Goal: Information Seeking & Learning: Find specific fact

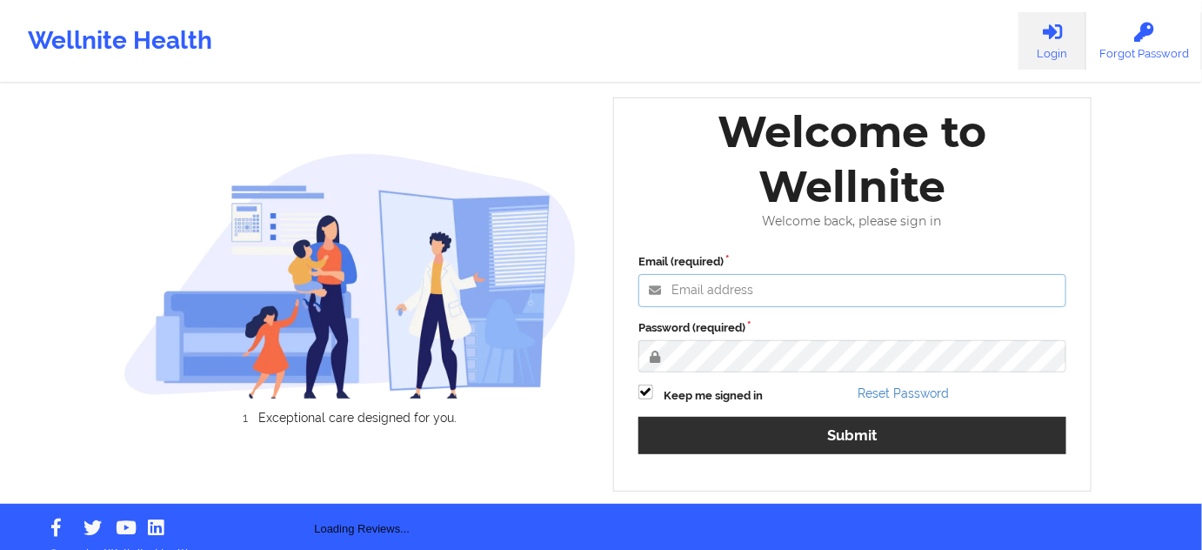
type input "[PERSON_NAME][EMAIL_ADDRESS][PERSON_NAME][DOMAIN_NAME]"
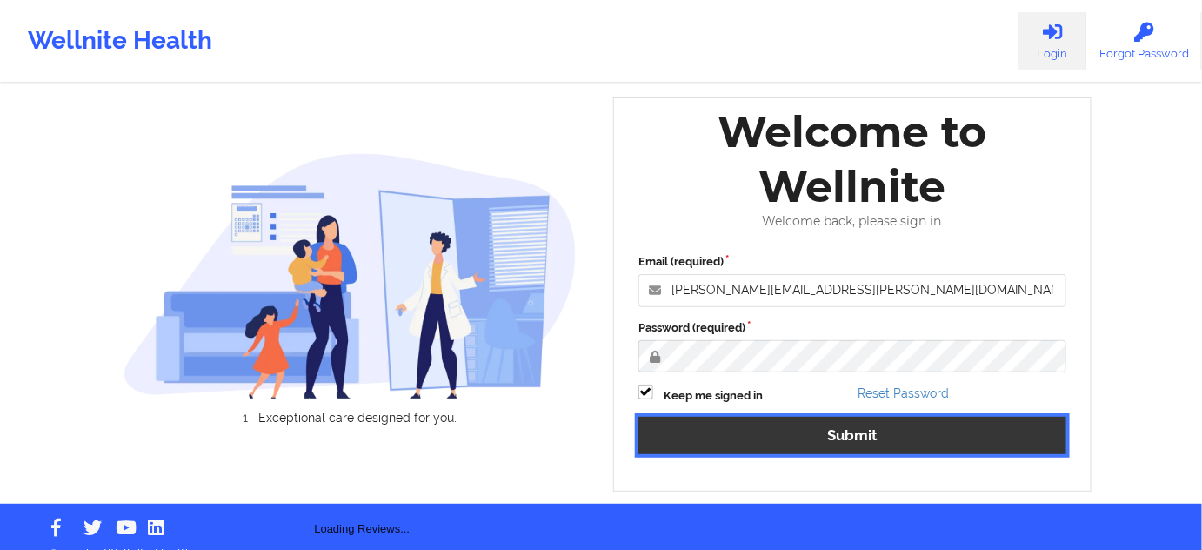
click at [770, 442] on button "Submit" at bounding box center [852, 435] width 428 height 37
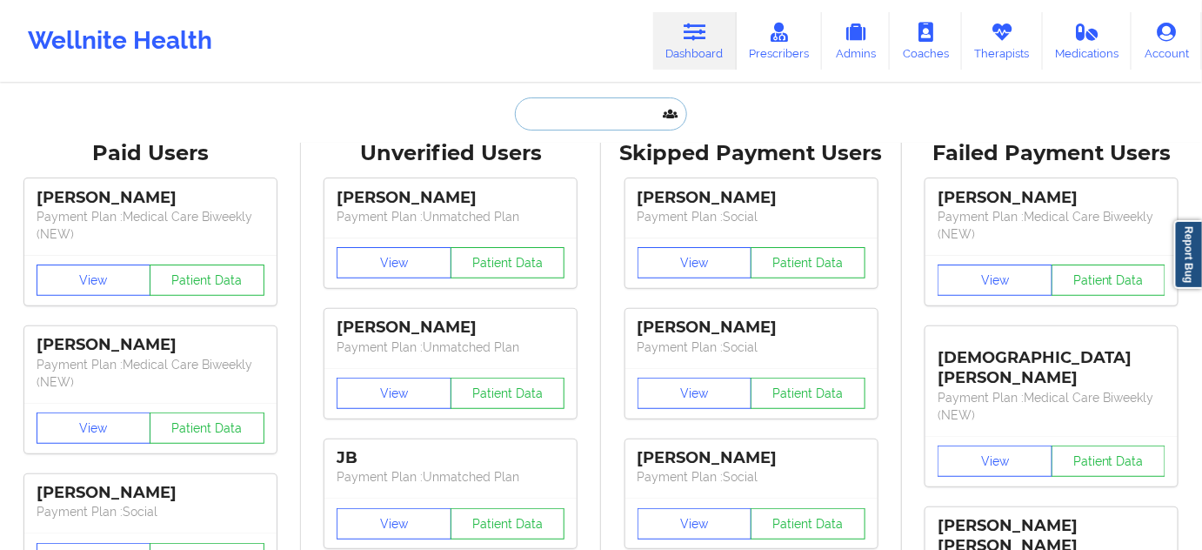
click at [566, 118] on input "text" at bounding box center [601, 113] width 172 height 33
paste input "Urdaneta"
type input "Urdaneta"
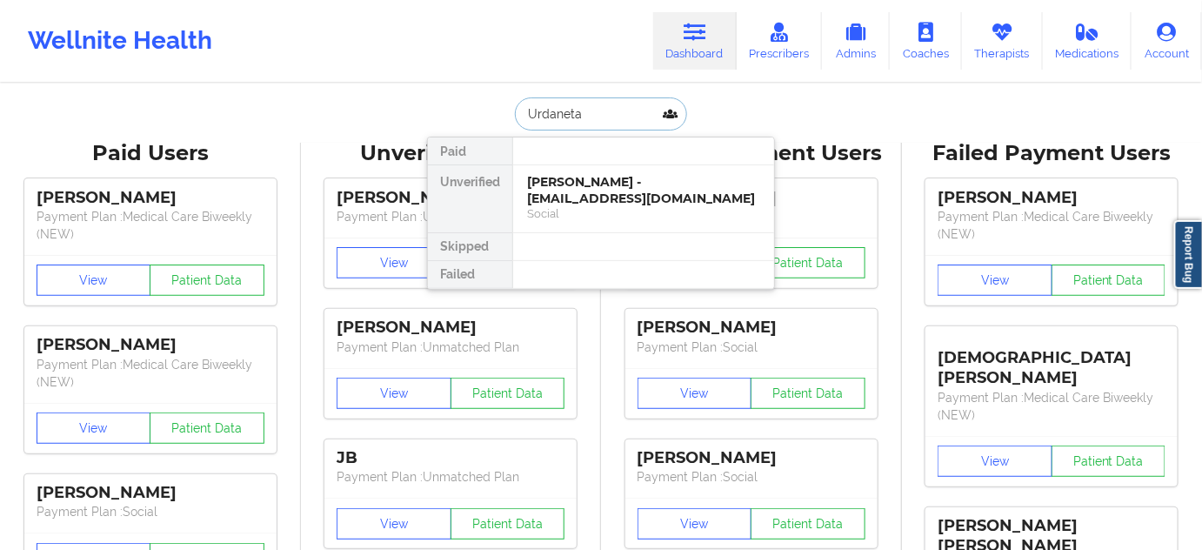
click at [544, 189] on div "[PERSON_NAME] - [EMAIL_ADDRESS][DOMAIN_NAME]" at bounding box center [643, 190] width 233 height 32
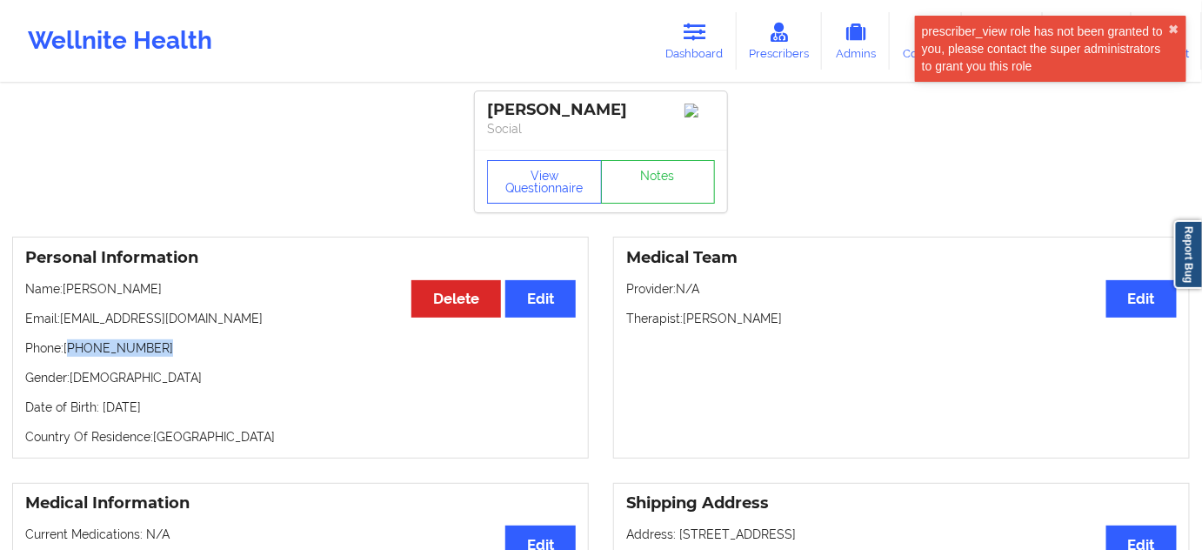
drag, startPoint x: 70, startPoint y: 348, endPoint x: 182, endPoint y: 356, distance: 112.5
click at [182, 356] on p "Phone: [PHONE_NUMBER]" at bounding box center [300, 347] width 551 height 17
copy p "[PHONE_NUMBER]"
click at [705, 50] on link "Dashboard" at bounding box center [694, 40] width 83 height 57
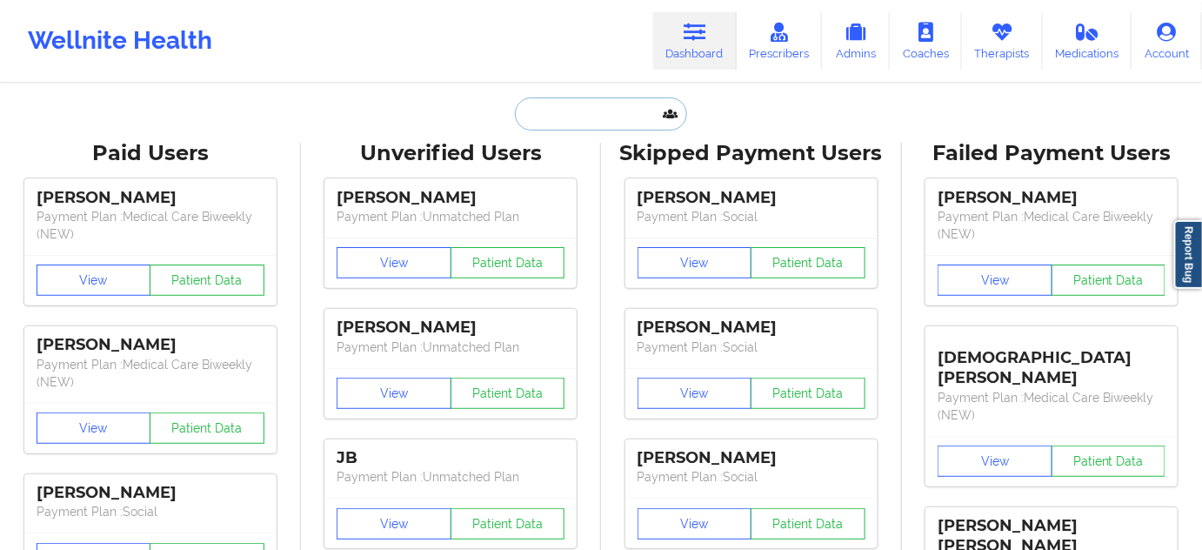
click at [582, 106] on input "text" at bounding box center [601, 113] width 172 height 33
paste input "[PERSON_NAME]"
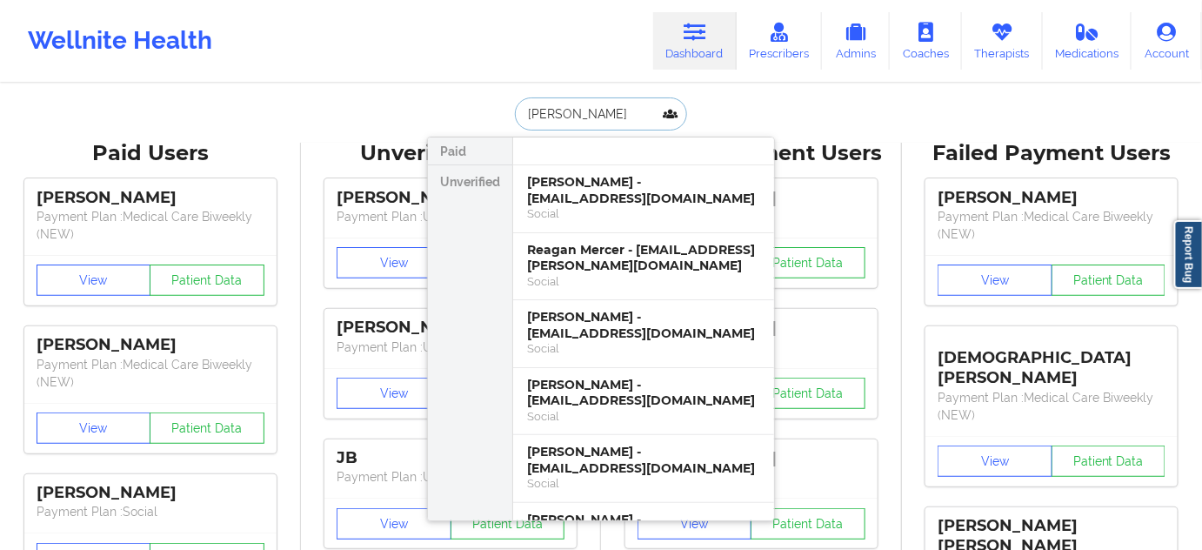
paste input "[PERSON_NAME]"
type input "[PERSON_NAME]"
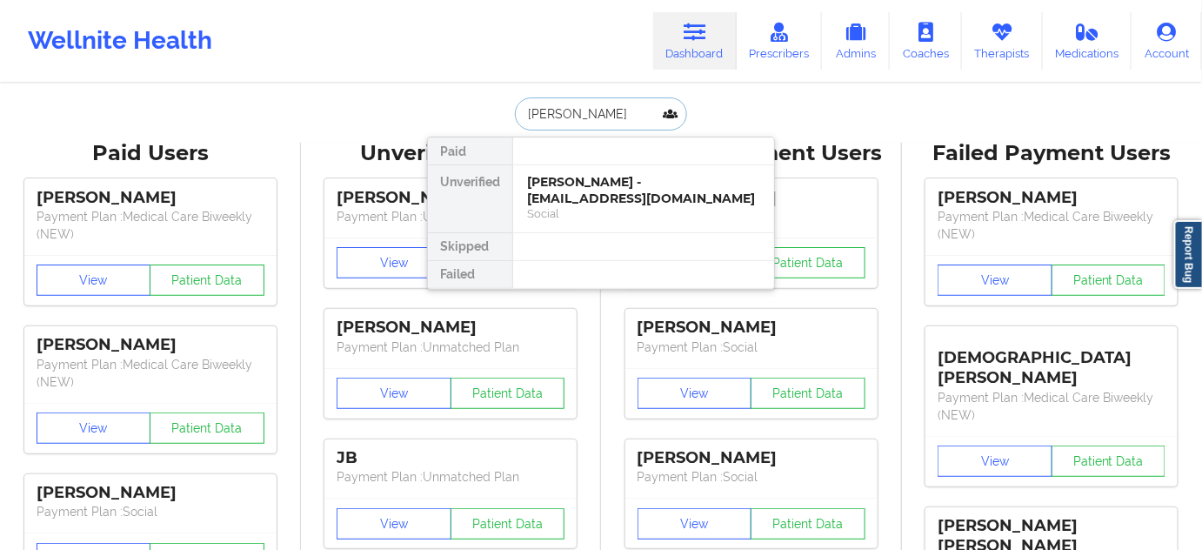
click at [578, 182] on div "[PERSON_NAME] - [EMAIL_ADDRESS][DOMAIN_NAME]" at bounding box center [643, 190] width 233 height 32
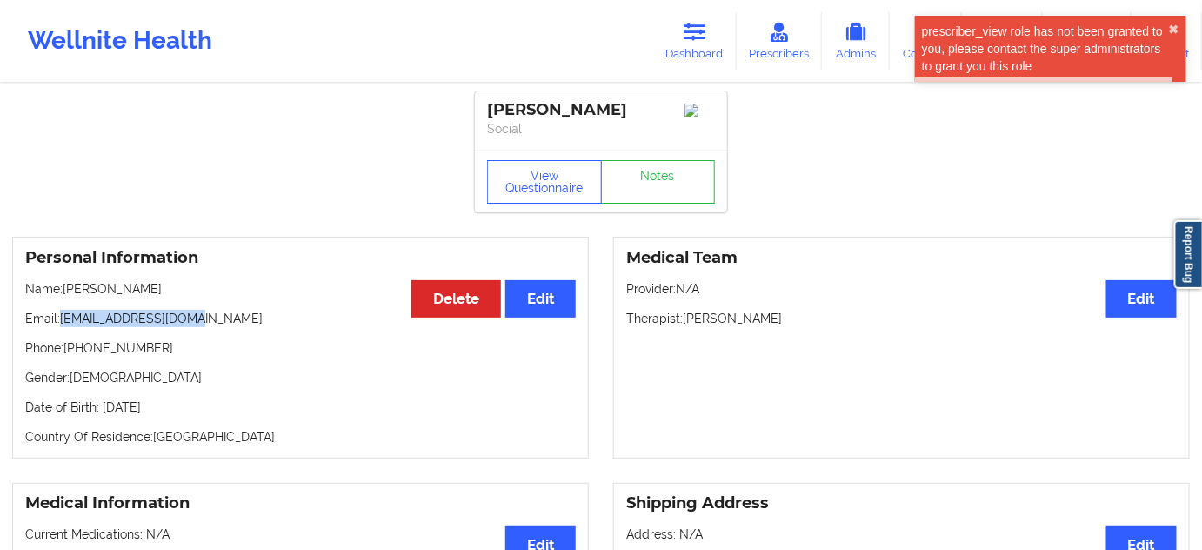
drag, startPoint x: 60, startPoint y: 317, endPoint x: 246, endPoint y: 313, distance: 186.2
click at [246, 313] on div "Personal Information Edit Delete Name: [PERSON_NAME] Email: [EMAIL_ADDRESS][DOM…" at bounding box center [300, 348] width 577 height 222
copy p "[EMAIL_ADDRESS][DOMAIN_NAME]"
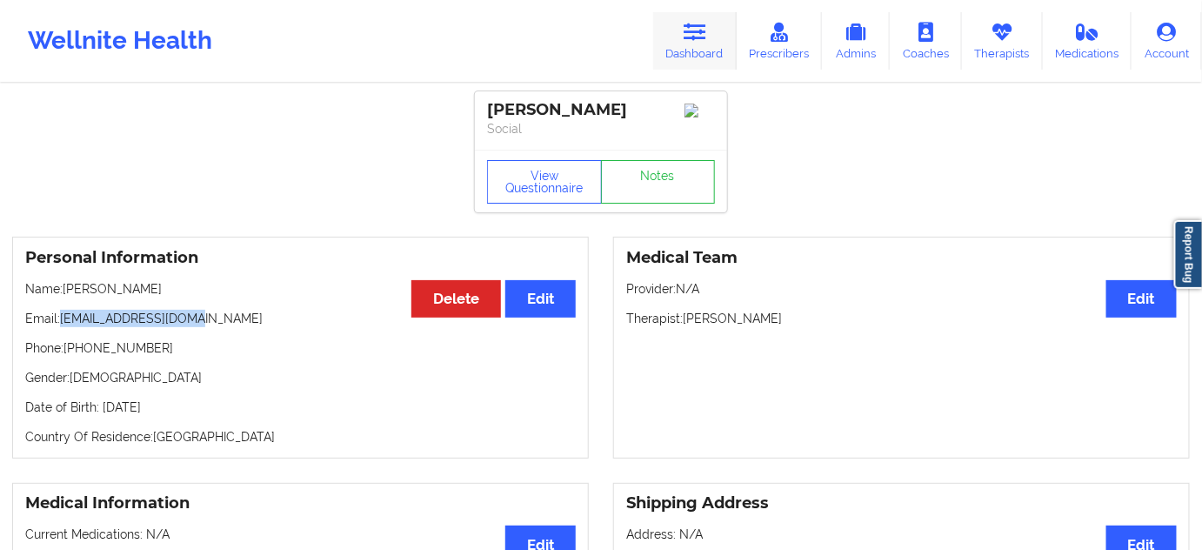
click at [677, 28] on link "Dashboard" at bounding box center [694, 40] width 83 height 57
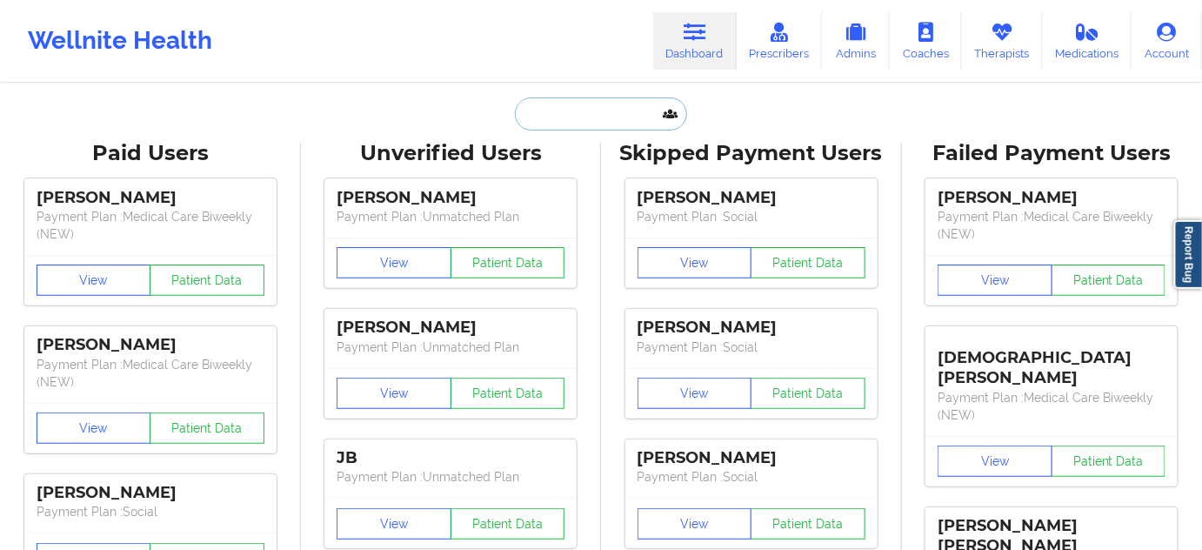
click at [586, 110] on input "text" at bounding box center [601, 113] width 172 height 33
paste input "[EMAIL_ADDRESS][DOMAIN_NAME]"
type input "[EMAIL_ADDRESS][DOMAIN_NAME]"
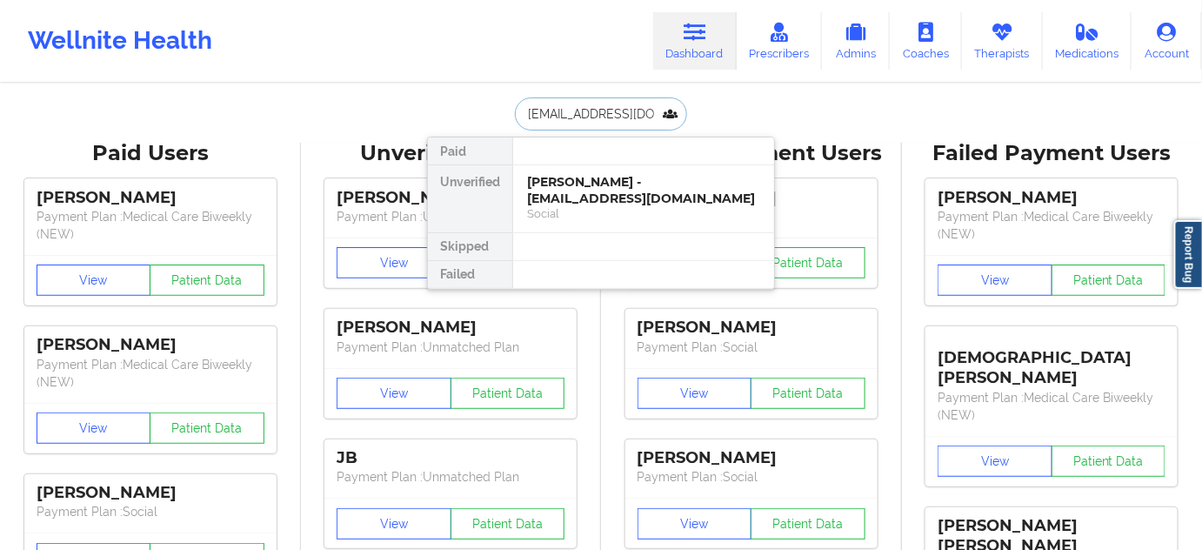
click at [560, 190] on div "[PERSON_NAME] - [EMAIL_ADDRESS][DOMAIN_NAME]" at bounding box center [643, 190] width 233 height 32
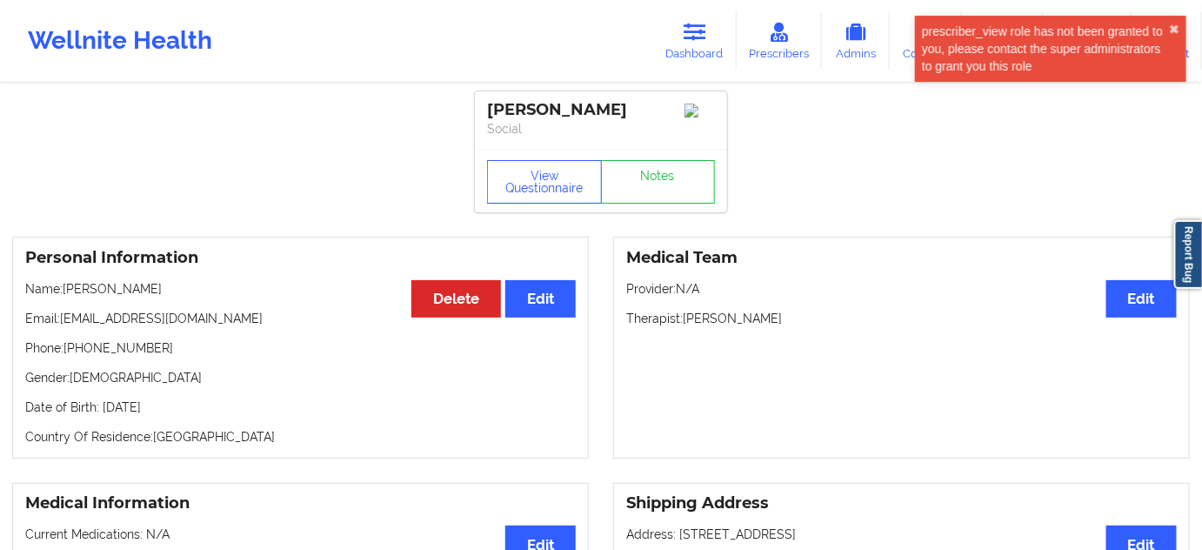
drag, startPoint x: 610, startPoint y: 108, endPoint x: 478, endPoint y: 103, distance: 131.4
copy div "[PERSON_NAME]"
click at [667, 45] on link "Dashboard" at bounding box center [694, 40] width 83 height 57
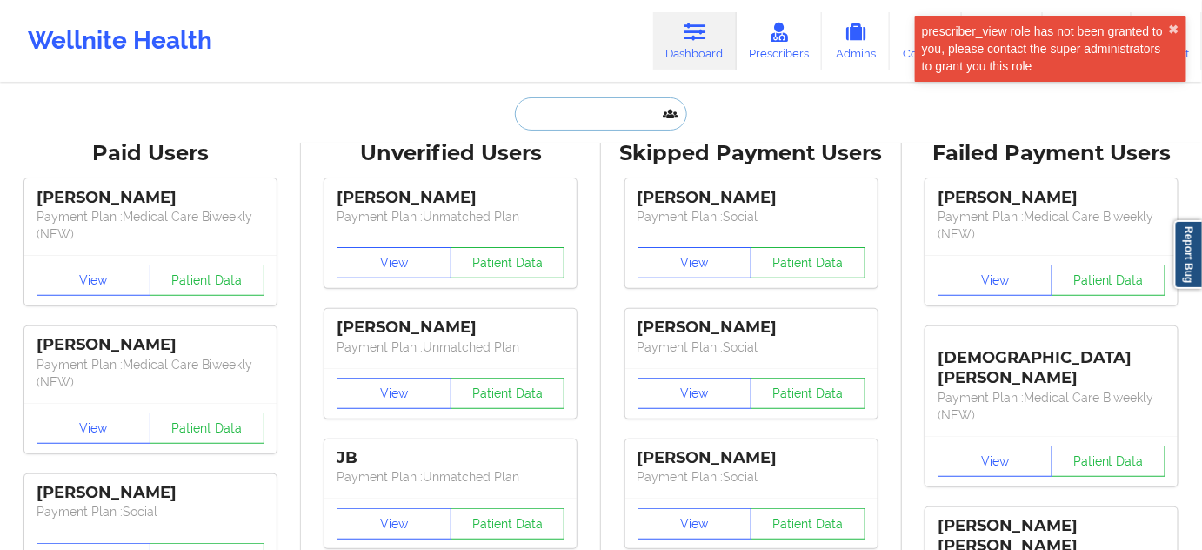
click at [589, 124] on input "text" at bounding box center [601, 113] width 172 height 33
paste input "[PERSON_NAME]"
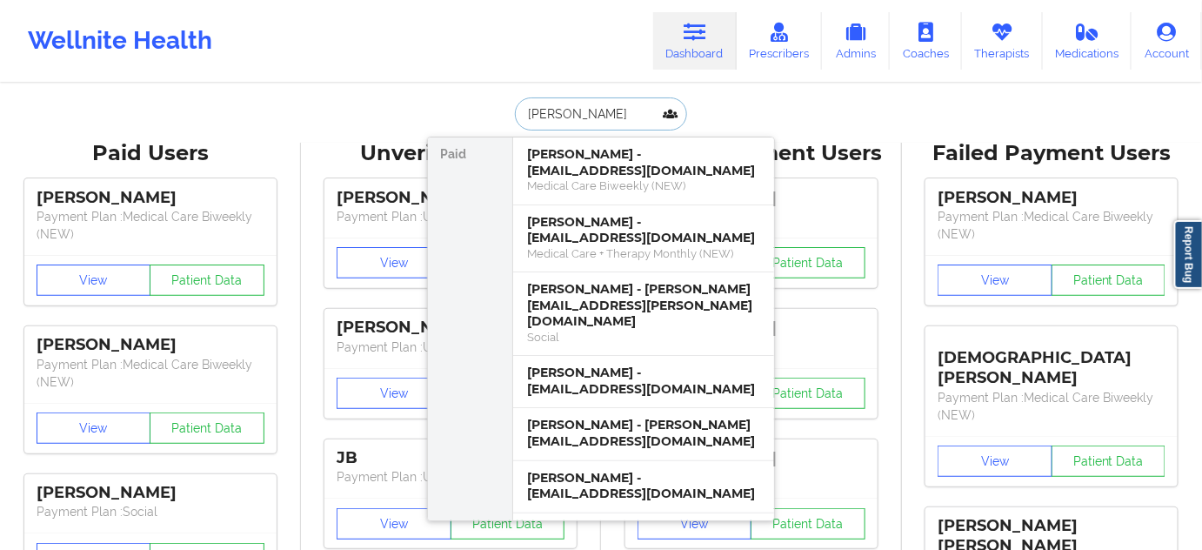
paste input "[PERSON_NAME]"
type input "[PERSON_NAME]"
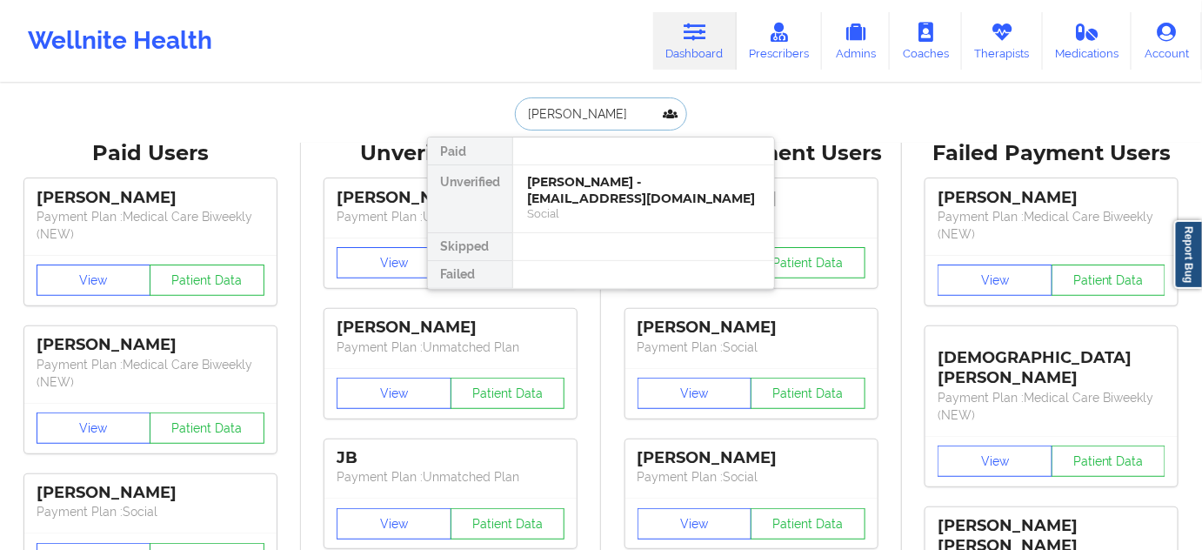
click at [589, 174] on div "[PERSON_NAME] - [EMAIL_ADDRESS][DOMAIN_NAME]" at bounding box center [643, 190] width 233 height 32
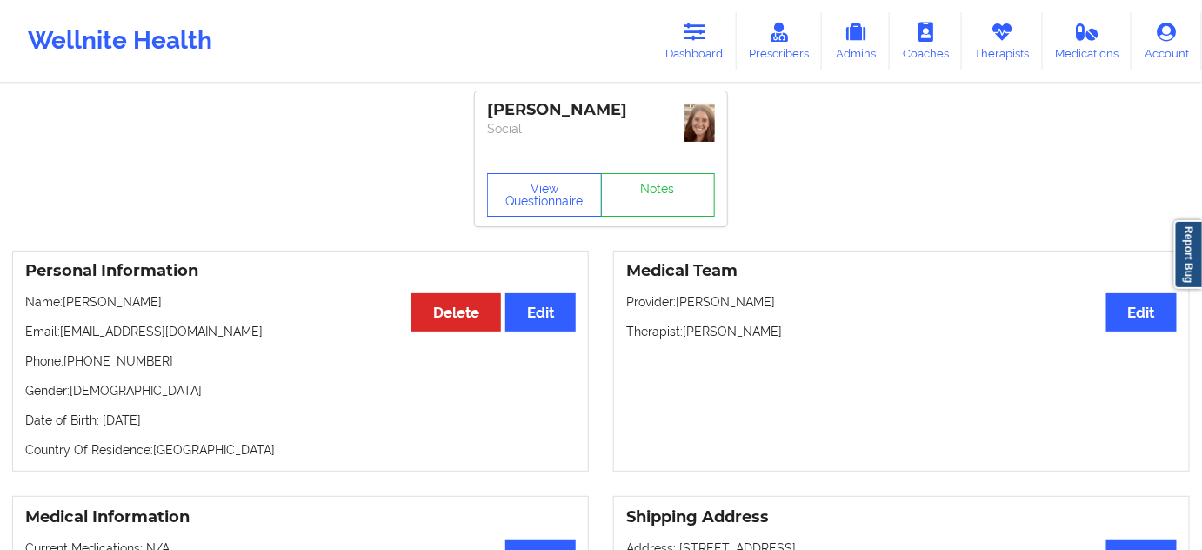
drag, startPoint x: 634, startPoint y: 113, endPoint x: 465, endPoint y: 102, distance: 169.1
copy div "[PERSON_NAME]"
click at [599, 123] on p "Social" at bounding box center [601, 128] width 228 height 17
click at [598, 105] on div "[PERSON_NAME]" at bounding box center [601, 110] width 228 height 20
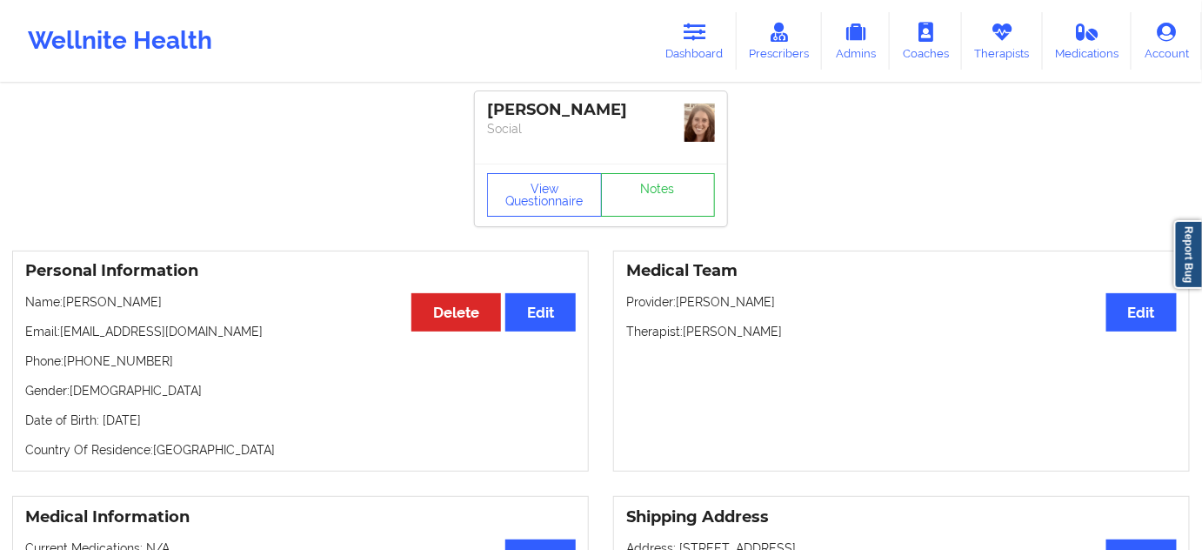
click at [598, 105] on div "[PERSON_NAME]" at bounding box center [601, 110] width 228 height 20
copy div "[PERSON_NAME]"
drag, startPoint x: 707, startPoint y: 49, endPoint x: 665, endPoint y: 56, distance: 42.3
click at [706, 50] on link "Dashboard" at bounding box center [694, 40] width 83 height 57
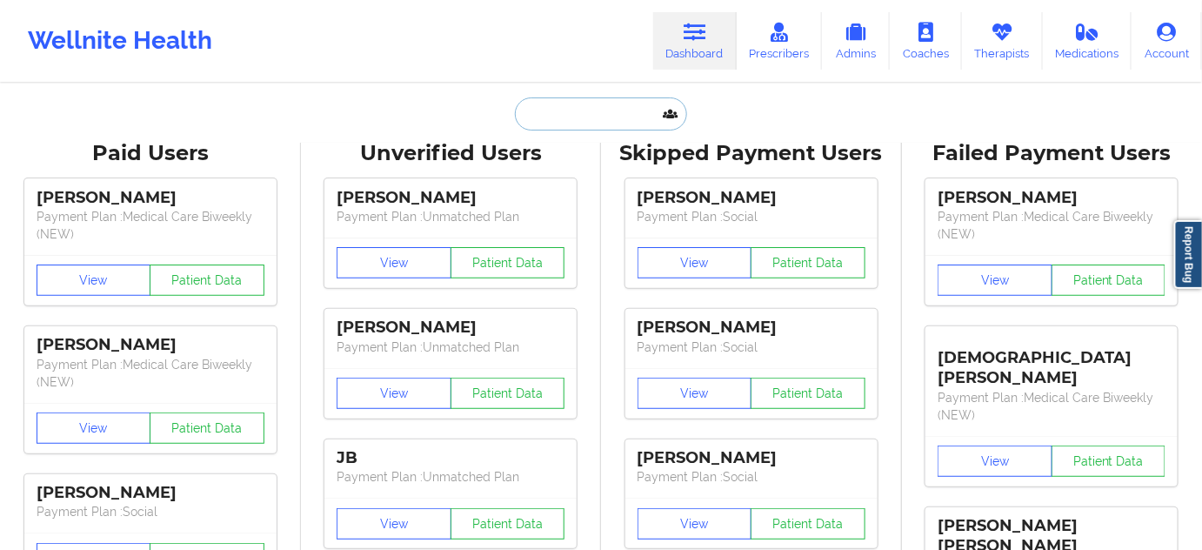
click at [618, 120] on input "text" at bounding box center [601, 113] width 172 height 33
paste input "[PERSON_NAME]"
type input "[PERSON_NAME]"
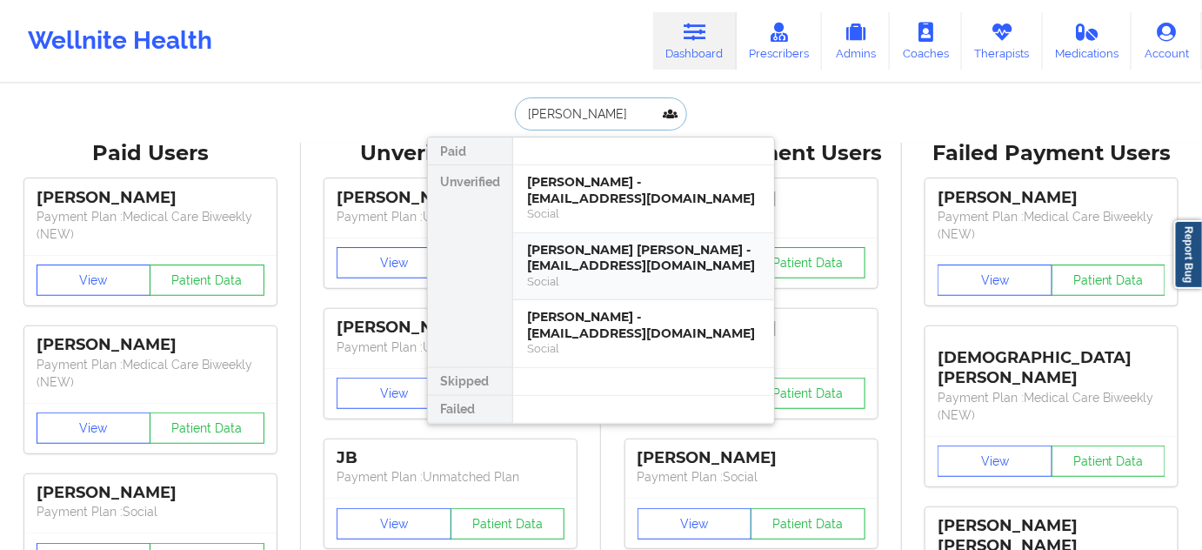
click at [580, 242] on div "[PERSON_NAME] [PERSON_NAME] - [EMAIL_ADDRESS][DOMAIN_NAME]" at bounding box center [643, 258] width 233 height 32
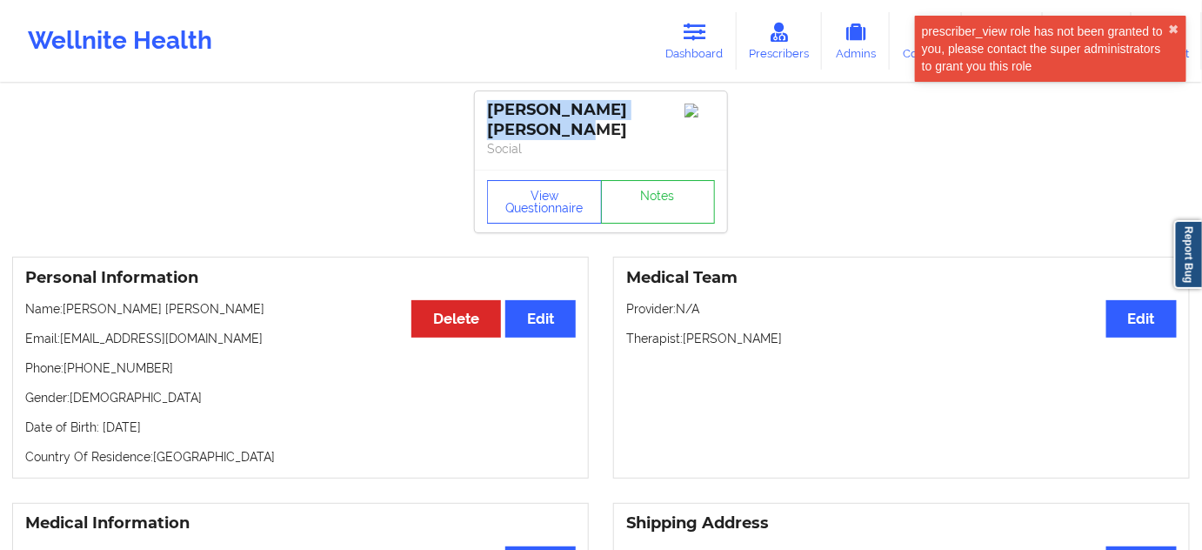
drag, startPoint x: 591, startPoint y: 127, endPoint x: 484, endPoint y: 106, distance: 109.0
click at [484, 106] on div "[PERSON_NAME] [PERSON_NAME] Social" at bounding box center [601, 130] width 252 height 78
copy div "[PERSON_NAME] [PERSON_NAME]"
drag, startPoint x: 593, startPoint y: 153, endPoint x: 579, endPoint y: 137, distance: 21.6
click at [593, 155] on p "Social" at bounding box center [601, 148] width 228 height 17
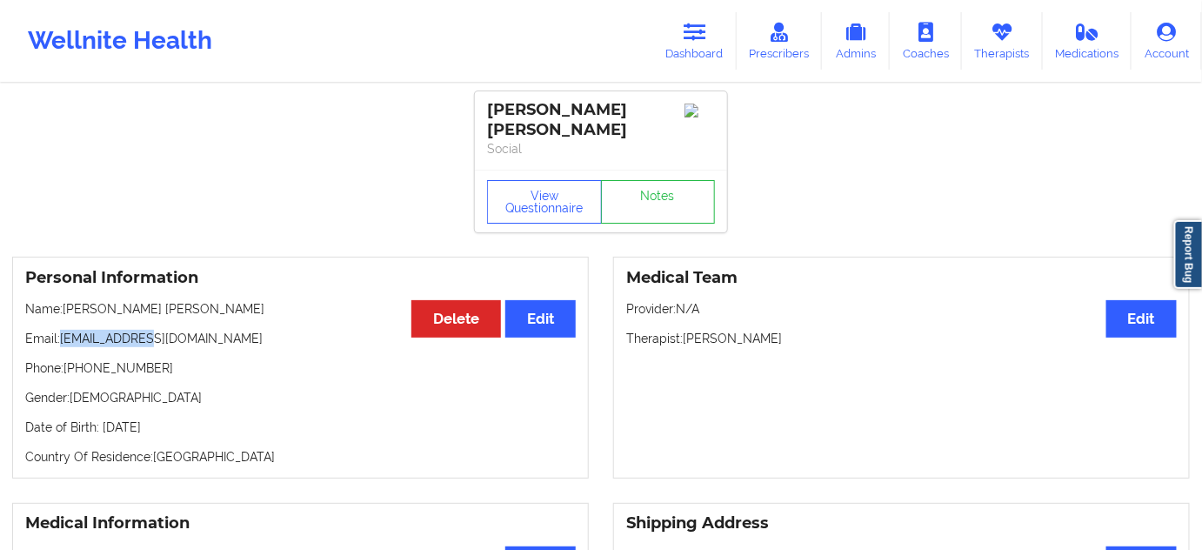
drag, startPoint x: 63, startPoint y: 339, endPoint x: 197, endPoint y: 336, distance: 134.0
click at [197, 336] on p "Email: [EMAIL_ADDRESS][DOMAIN_NAME]" at bounding box center [300, 338] width 551 height 17
copy p "[EMAIL_ADDRESS][DOMAIN_NAME]"
drag, startPoint x: 67, startPoint y: 366, endPoint x: 174, endPoint y: 368, distance: 107.0
click at [174, 368] on p "Phone: [PHONE_NUMBER]" at bounding box center [300, 367] width 551 height 17
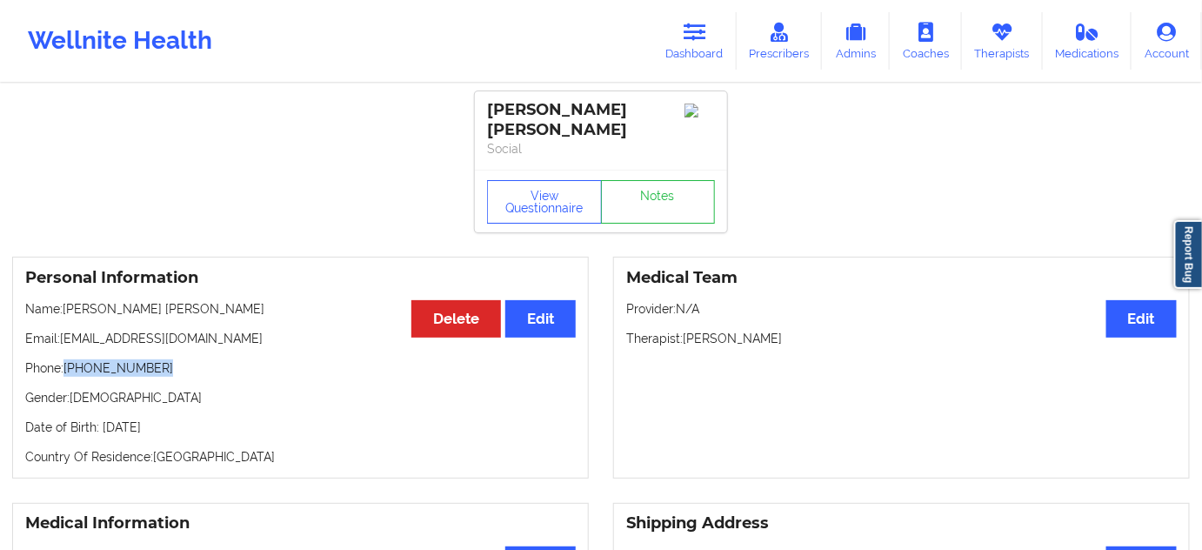
copy p "[PHONE_NUMBER]"
click at [689, 23] on icon at bounding box center [695, 32] width 23 height 19
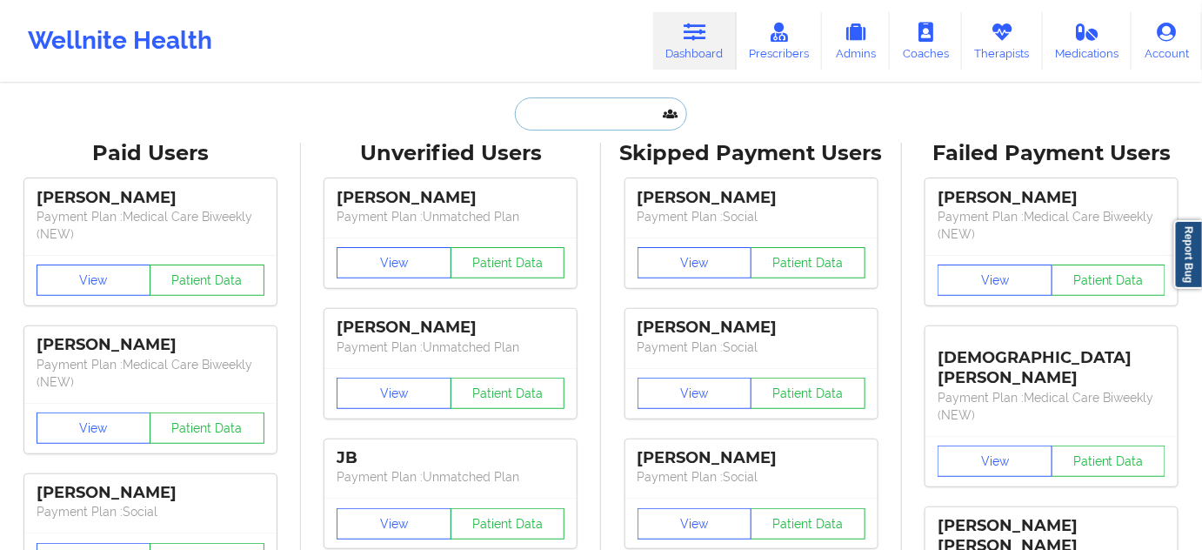
click at [583, 106] on input "text" at bounding box center [601, 113] width 172 height 33
paste input "[EMAIL_ADDRESS][DOMAIN_NAME]"
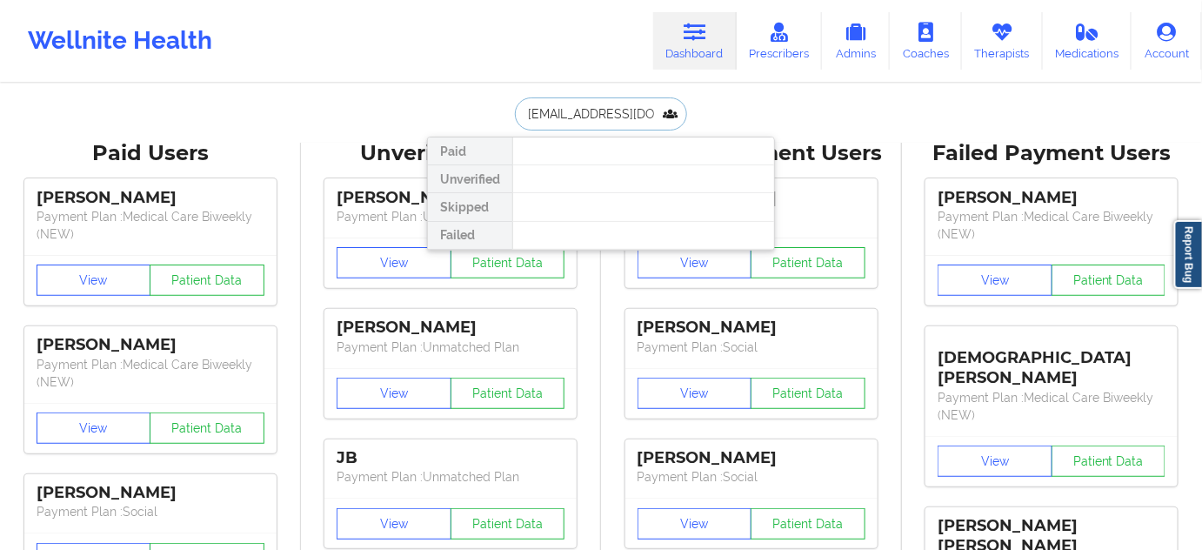
paste input "[PERSON_NAME]"
type input "[PERSON_NAME]"
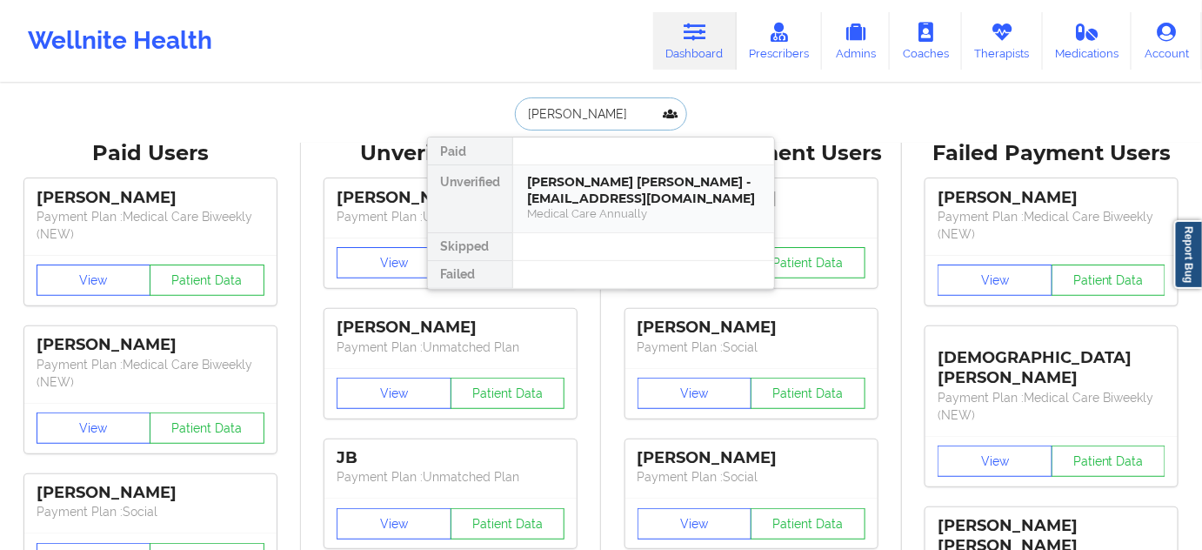
click at [598, 206] on div "Medical Care Annually" at bounding box center [643, 213] width 233 height 15
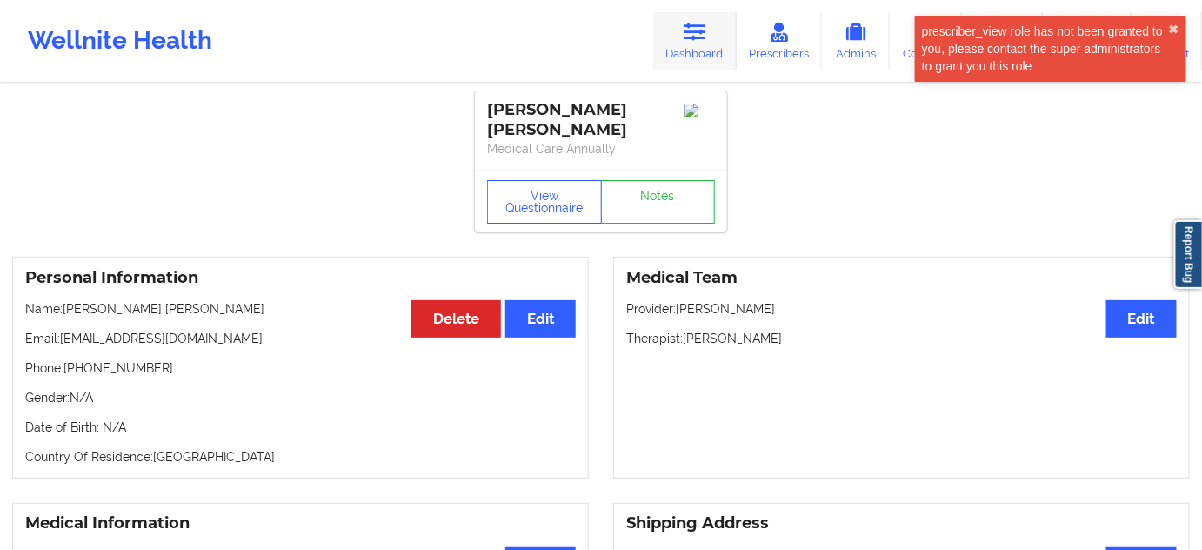
click at [694, 37] on icon at bounding box center [695, 32] width 23 height 19
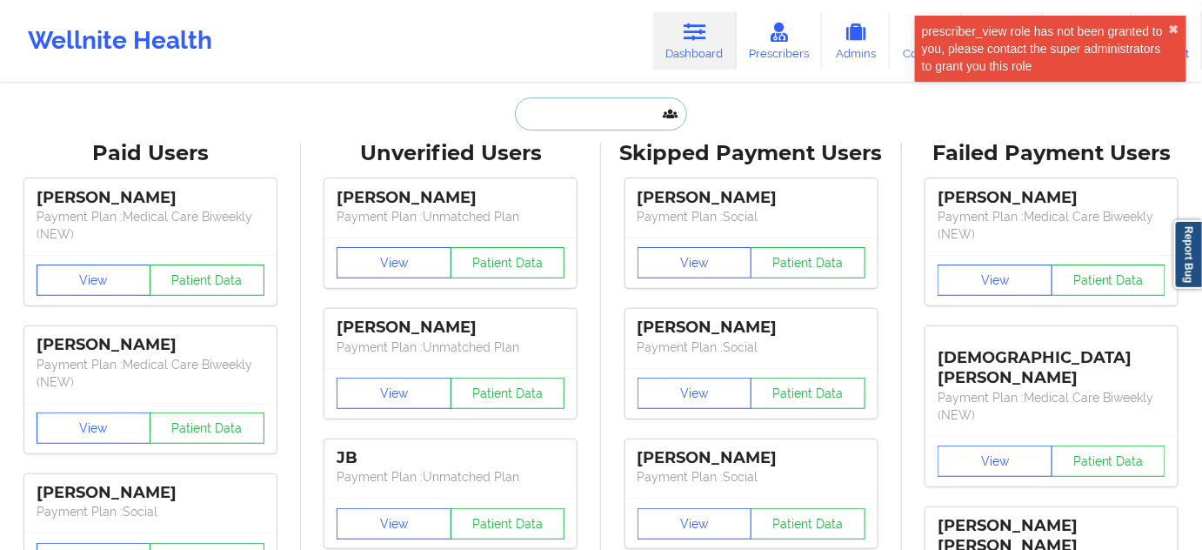
click at [586, 115] on input "text" at bounding box center [601, 113] width 172 height 33
paste input "[PERSON_NAME]"
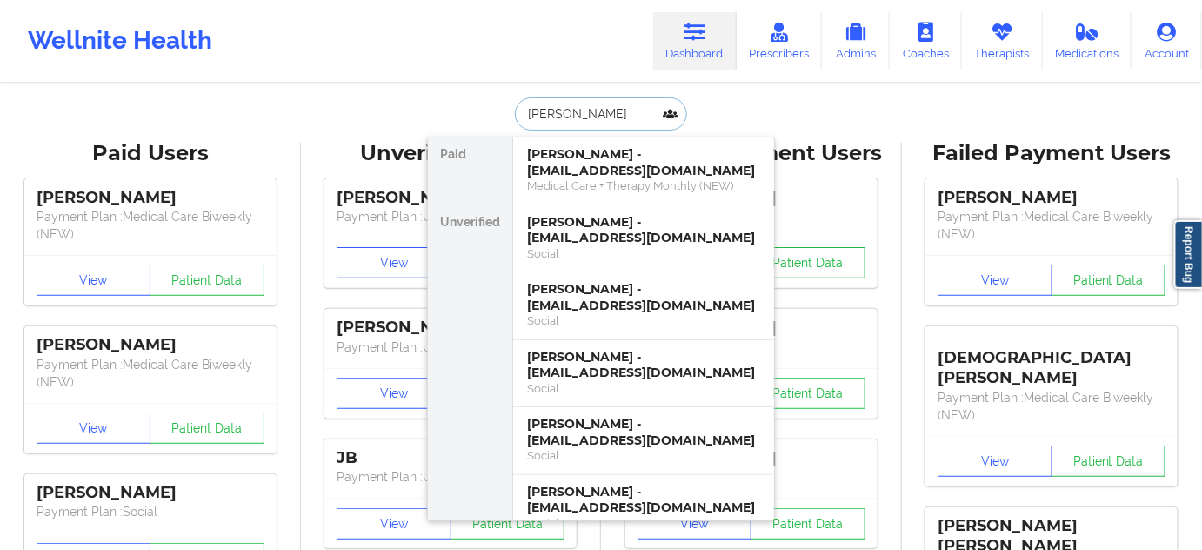
type input "[PERSON_NAME]"
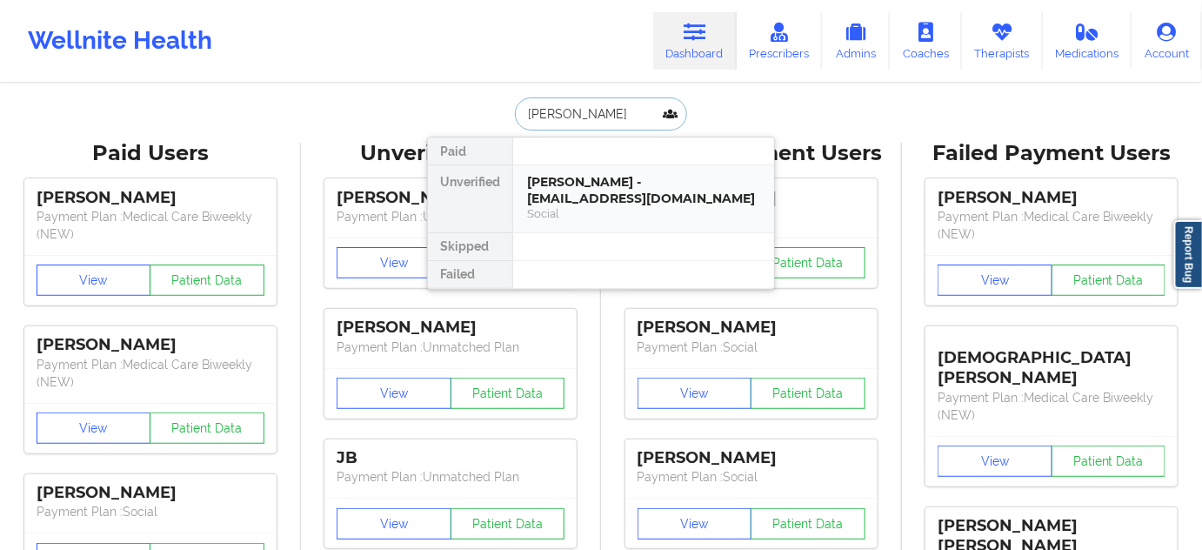
click at [597, 169] on div "[PERSON_NAME] - [EMAIL_ADDRESS][DOMAIN_NAME] Social" at bounding box center [643, 198] width 261 height 67
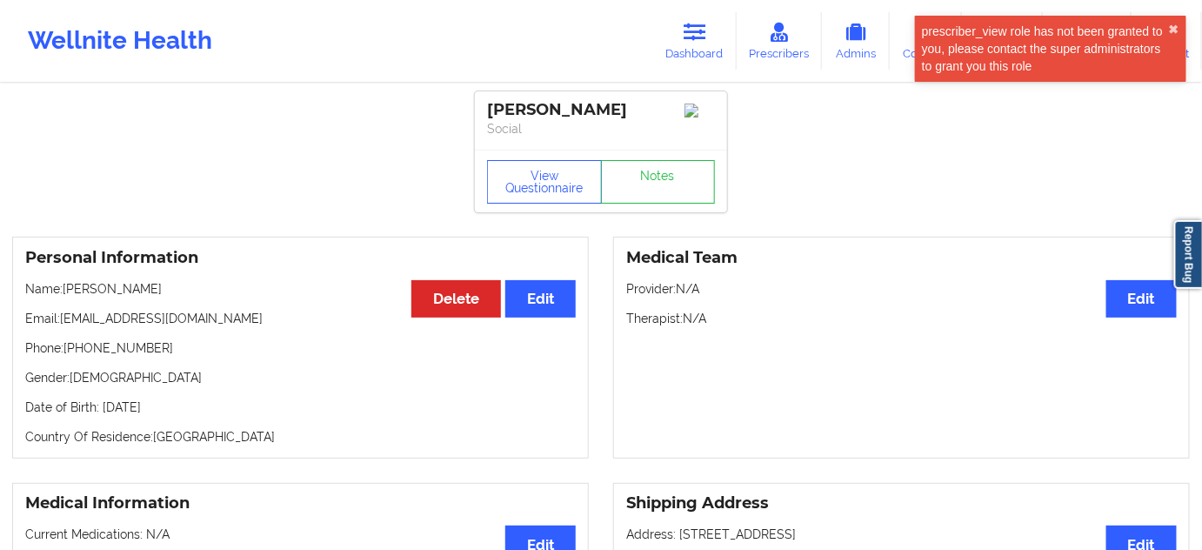
drag, startPoint x: 638, startPoint y: 110, endPoint x: 482, endPoint y: 108, distance: 155.7
click at [482, 108] on div "[PERSON_NAME] Social" at bounding box center [601, 120] width 252 height 58
copy div "[PERSON_NAME]"
drag, startPoint x: 63, startPoint y: 321, endPoint x: 195, endPoint y: 322, distance: 132.2
click at [195, 322] on p "Email: [EMAIL_ADDRESS][DOMAIN_NAME]" at bounding box center [300, 318] width 551 height 17
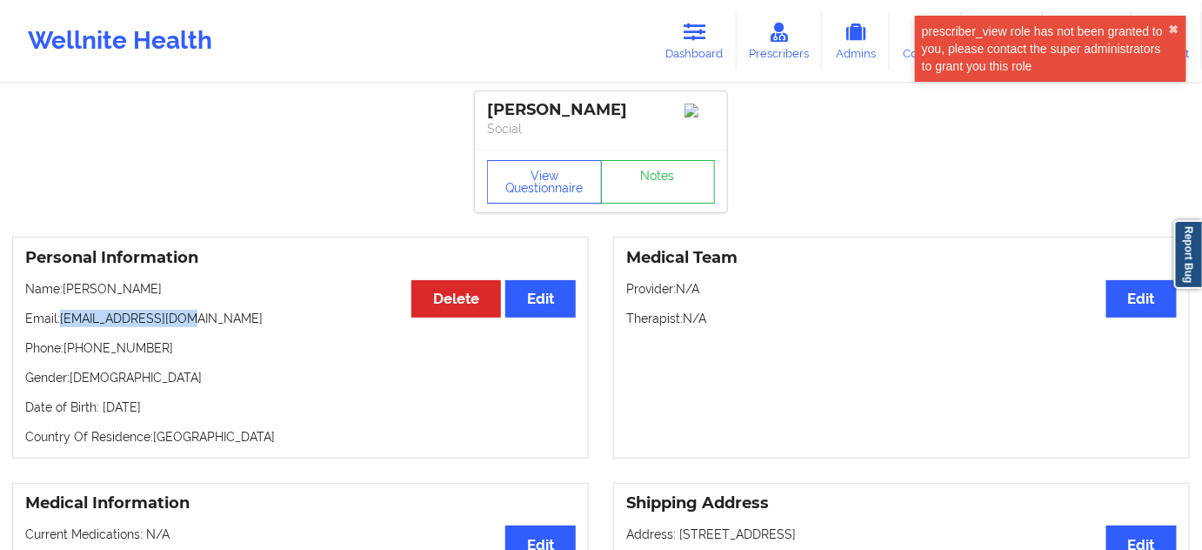
copy p "[EMAIL_ADDRESS][DOMAIN_NAME]"
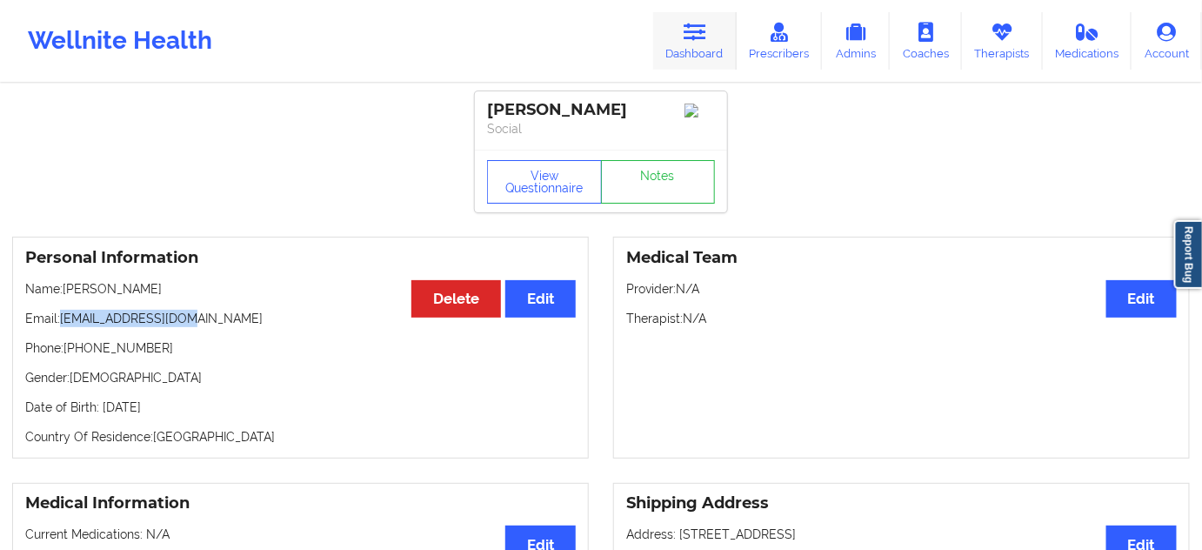
click at [707, 58] on link "Dashboard" at bounding box center [694, 40] width 83 height 57
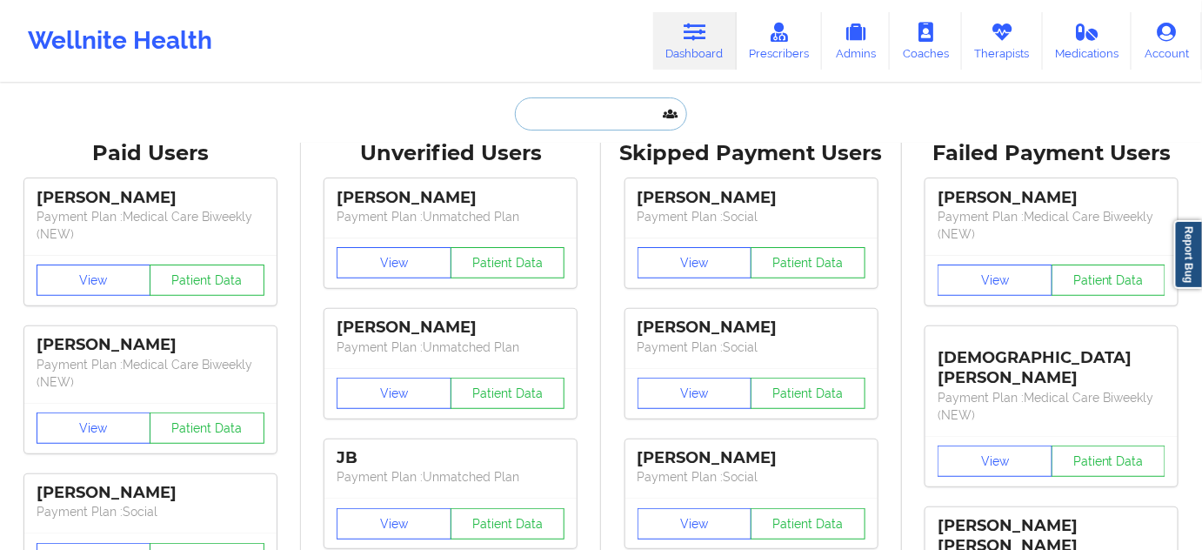
click at [608, 117] on input "text" at bounding box center [601, 113] width 172 height 33
paste input "[EMAIL_ADDRESS][DOMAIN_NAME]"
type input "[EMAIL_ADDRESS][DOMAIN_NAME]"
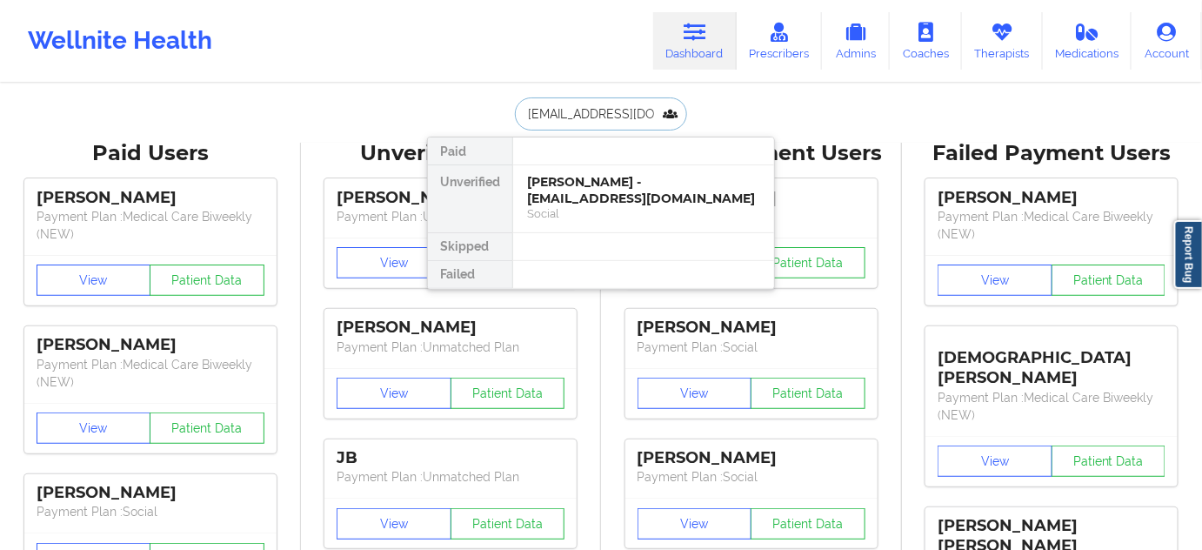
click at [558, 206] on div "Social" at bounding box center [643, 213] width 233 height 15
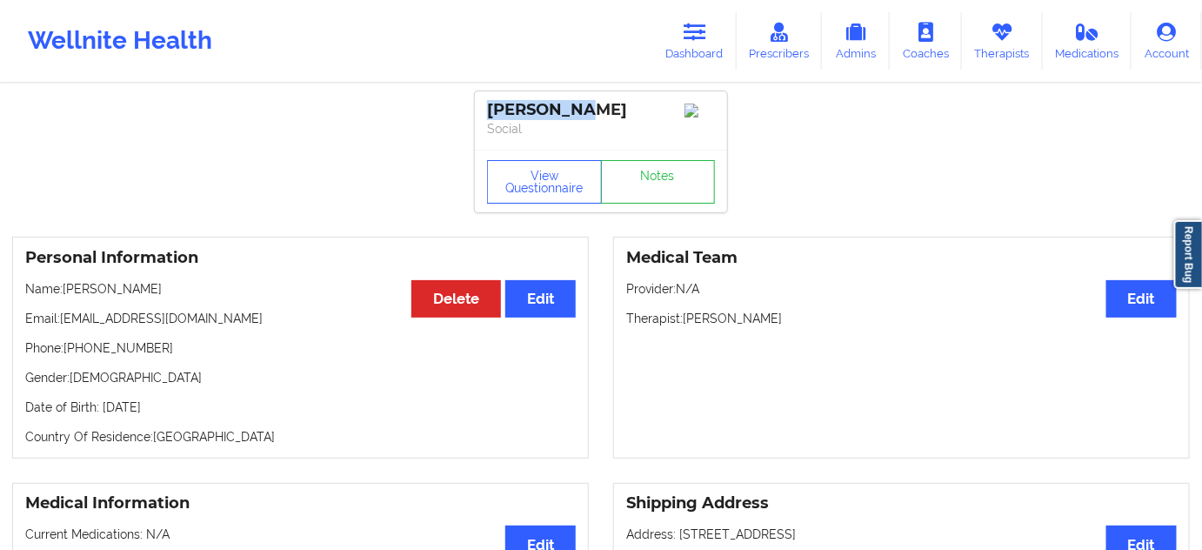
drag, startPoint x: 578, startPoint y: 116, endPoint x: 480, endPoint y: 113, distance: 97.4
click at [480, 113] on div "[PERSON_NAME] Social" at bounding box center [601, 120] width 252 height 58
click at [646, 183] on link "Notes" at bounding box center [658, 181] width 115 height 43
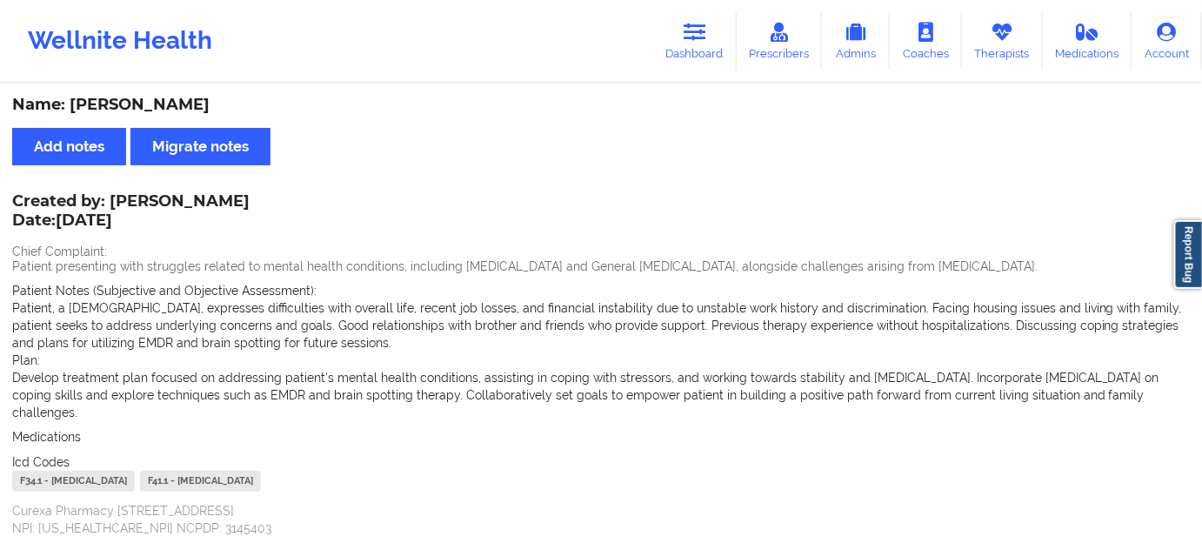
click at [38, 471] on div "F34.1 - [MEDICAL_DATA]" at bounding box center [73, 481] width 123 height 21
click at [675, 42] on link "Dashboard" at bounding box center [694, 40] width 83 height 57
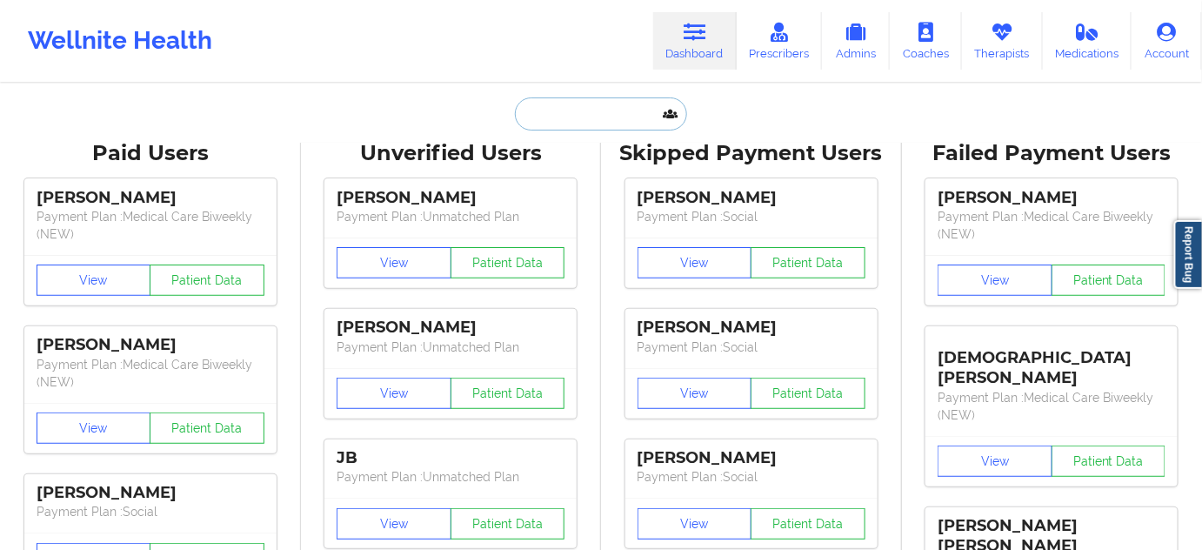
click at [587, 122] on input "text" at bounding box center [601, 113] width 172 height 33
paste input "[EMAIL_ADDRESS][DOMAIN_NAME]"
type input "[EMAIL_ADDRESS][DOMAIN_NAME]"
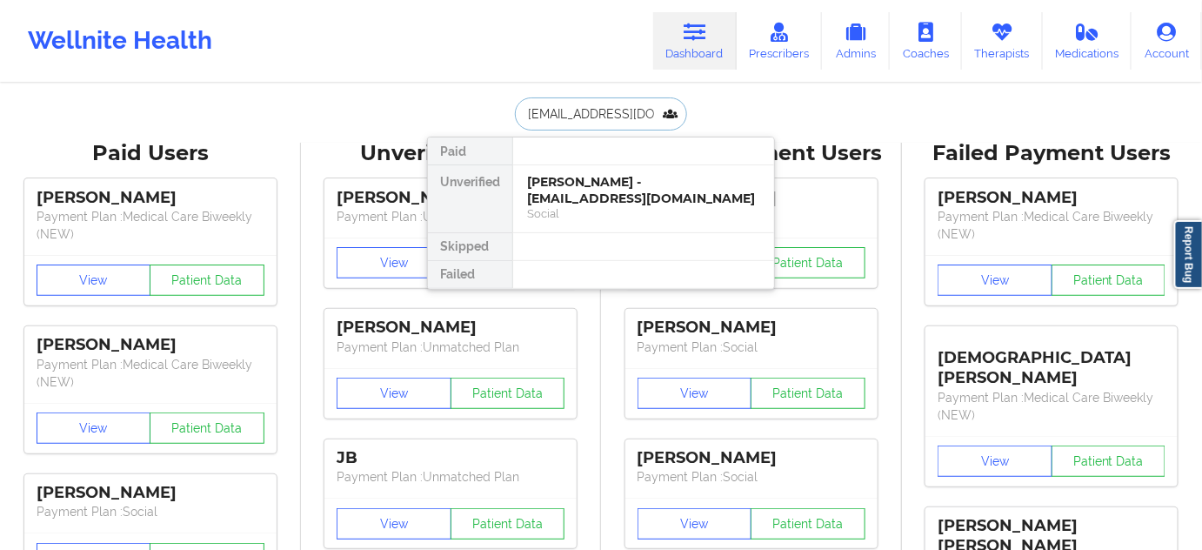
scroll to position [0, 11]
click at [561, 194] on div "[PERSON_NAME] - [EMAIL_ADDRESS][DOMAIN_NAME]" at bounding box center [643, 190] width 233 height 32
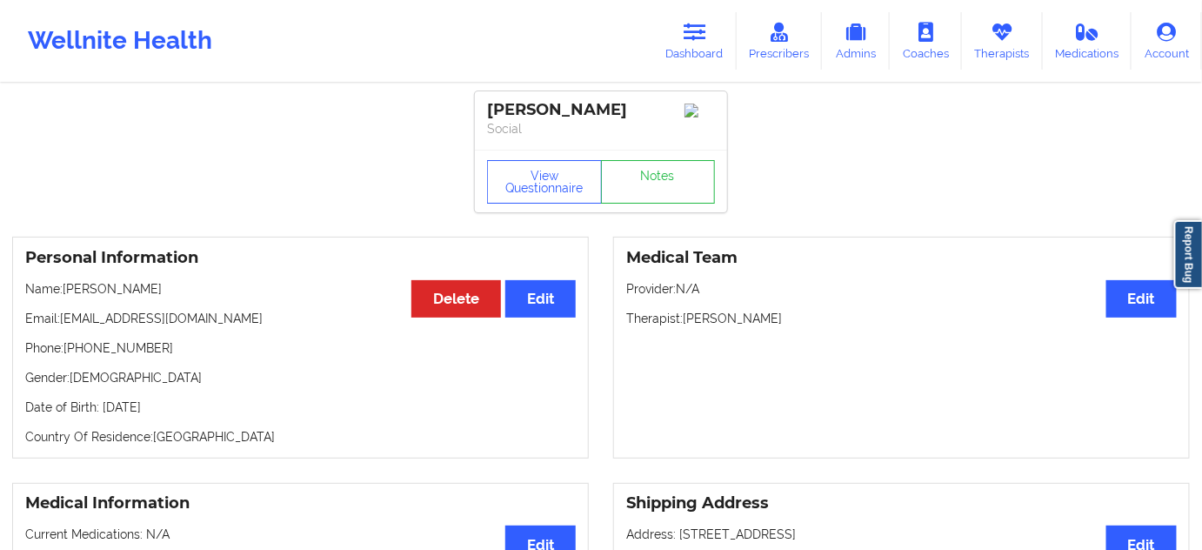
drag, startPoint x: 579, startPoint y: 103, endPoint x: 484, endPoint y: 91, distance: 95.5
click at [484, 91] on div "[PERSON_NAME] Social" at bounding box center [601, 120] width 252 height 58
click at [682, 191] on link "Notes" at bounding box center [658, 181] width 115 height 43
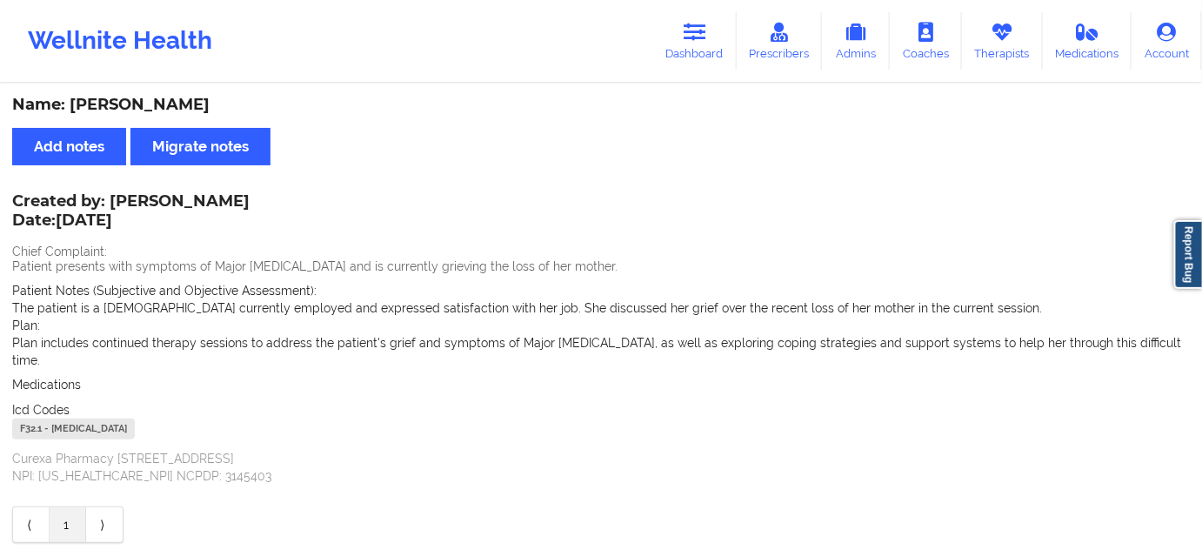
click at [30, 424] on div "F32.1 - [MEDICAL_DATA]" at bounding box center [73, 428] width 123 height 21
click at [702, 33] on icon at bounding box center [695, 32] width 23 height 19
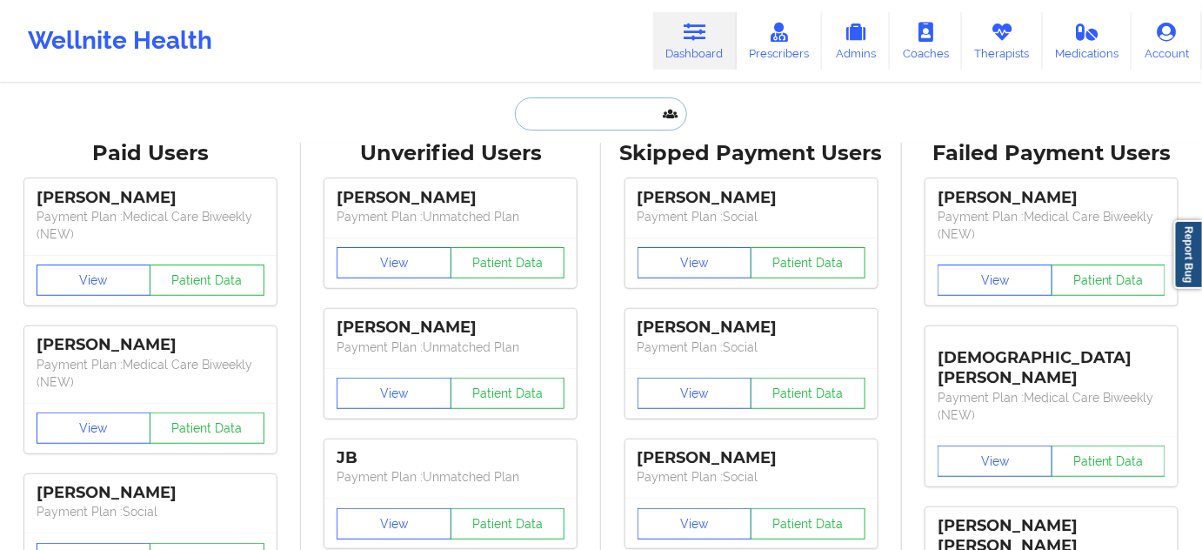
click at [595, 113] on input "text" at bounding box center [601, 113] width 172 height 33
paste input "[EMAIL_ADDRESS][DOMAIN_NAME]"
type input "[EMAIL_ADDRESS][DOMAIN_NAME]"
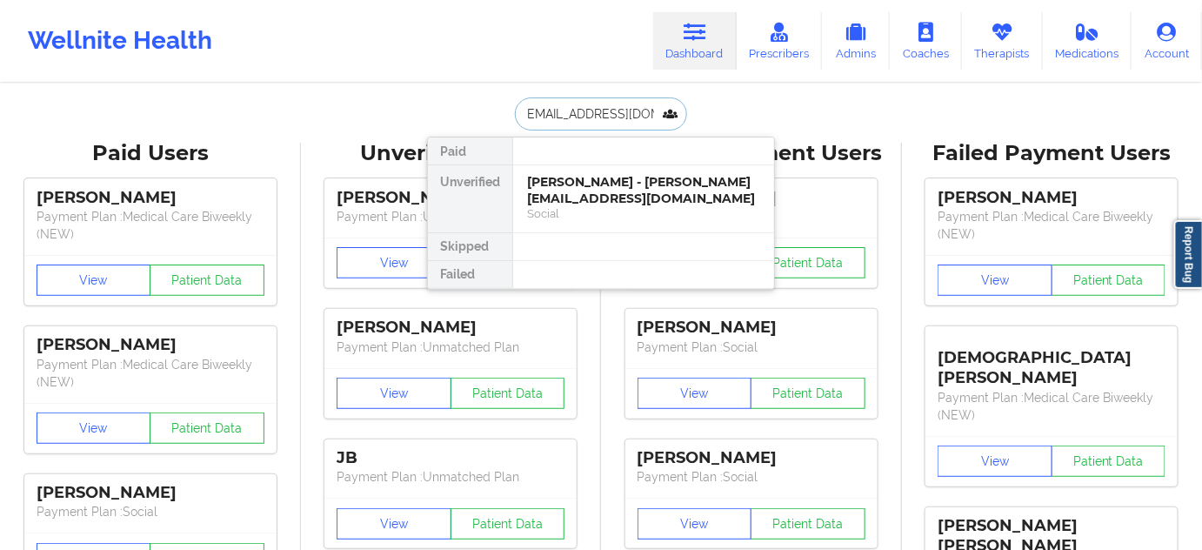
click at [574, 187] on div "[PERSON_NAME] - [PERSON_NAME][EMAIL_ADDRESS][DOMAIN_NAME]" at bounding box center [643, 190] width 233 height 32
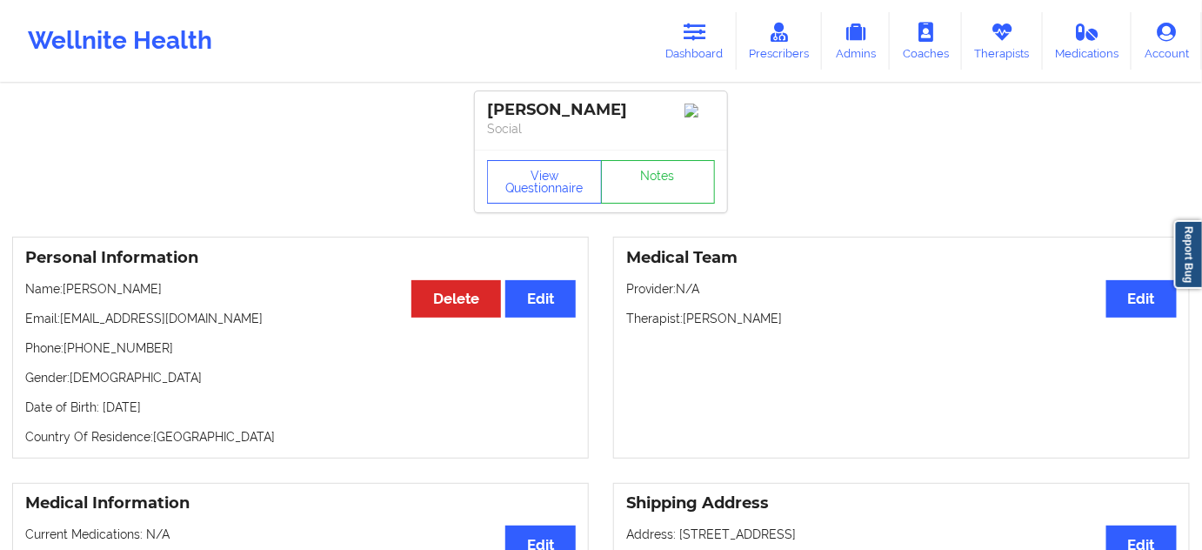
drag, startPoint x: 634, startPoint y: 104, endPoint x: 492, endPoint y: 87, distance: 142.7
click at [665, 193] on link "Notes" at bounding box center [658, 181] width 115 height 43
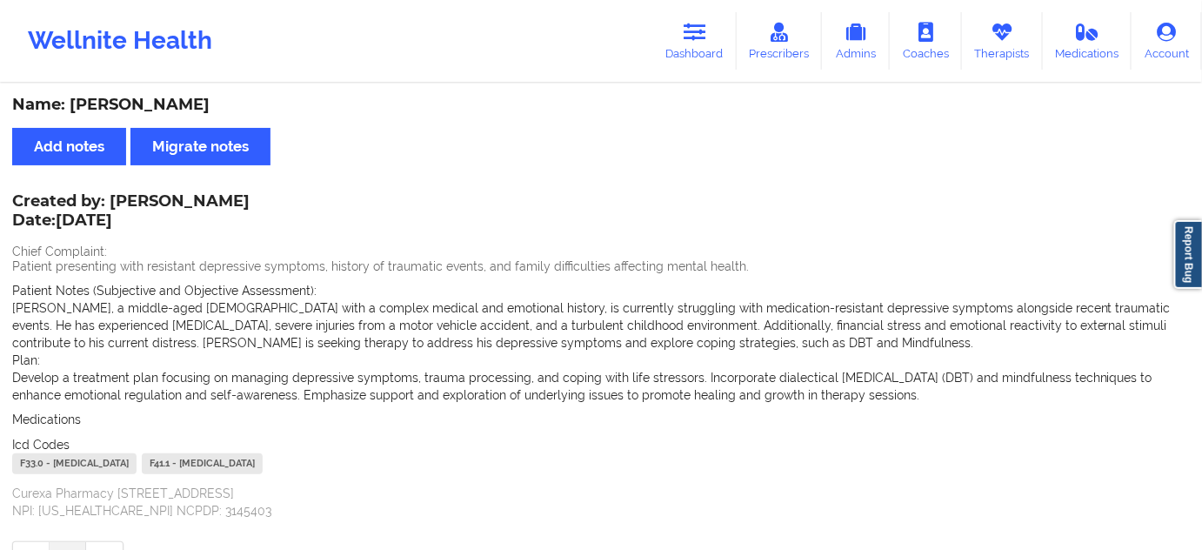
click at [32, 467] on div "F33.0 - [MEDICAL_DATA]" at bounding box center [74, 463] width 124 height 21
click at [714, 44] on link "Dashboard" at bounding box center [694, 40] width 83 height 57
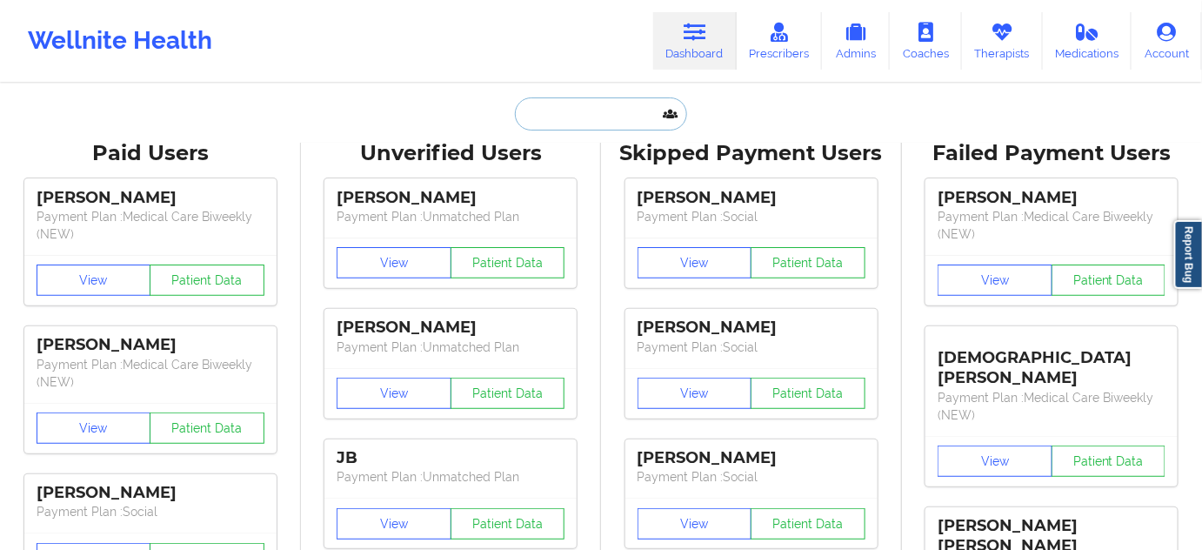
click at [581, 113] on input "text" at bounding box center [601, 113] width 172 height 33
paste input "[EMAIL_ADDRESS][DOMAIN_NAME]"
type input "[EMAIL_ADDRESS][DOMAIN_NAME]"
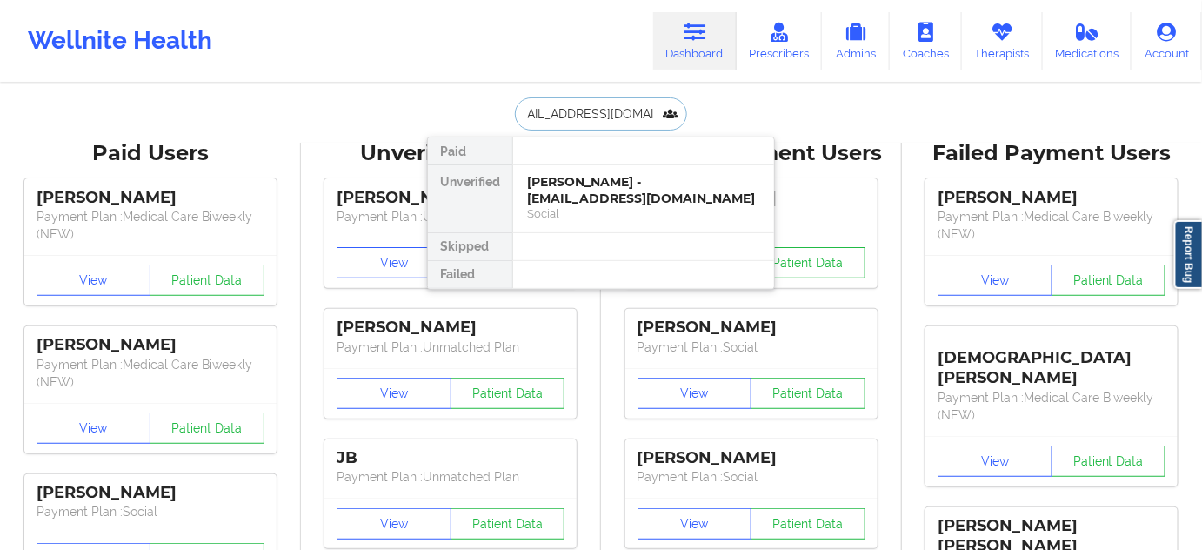
click at [568, 189] on div "[PERSON_NAME] - [EMAIL_ADDRESS][DOMAIN_NAME]" at bounding box center [643, 190] width 233 height 32
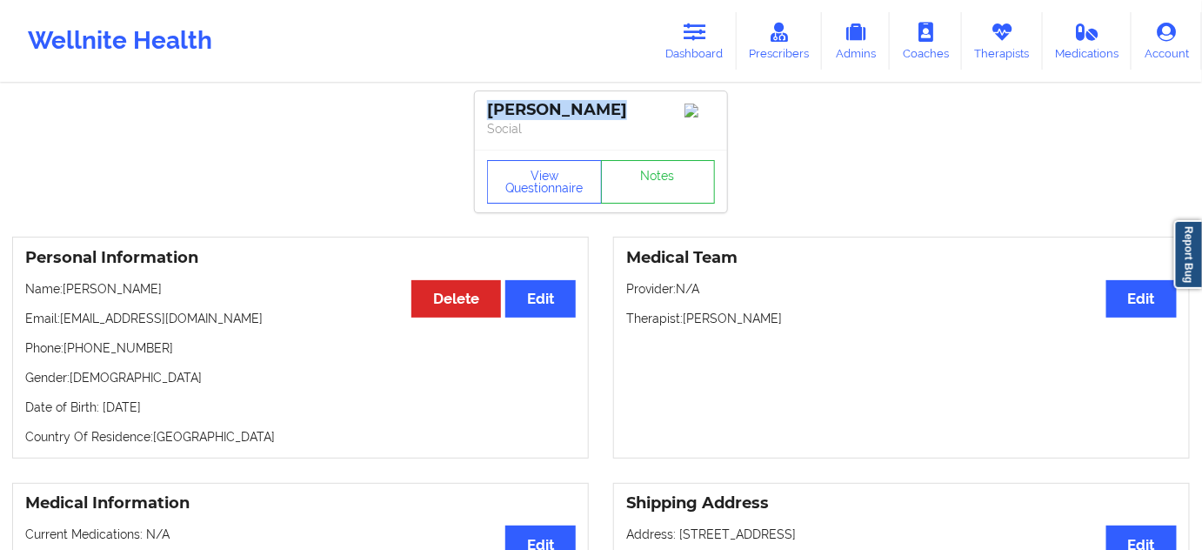
drag, startPoint x: 589, startPoint y: 108, endPoint x: 482, endPoint y: 113, distance: 107.1
click at [482, 113] on div "[PERSON_NAME] Social" at bounding box center [601, 120] width 252 height 58
click at [657, 166] on link "Notes" at bounding box center [658, 181] width 115 height 43
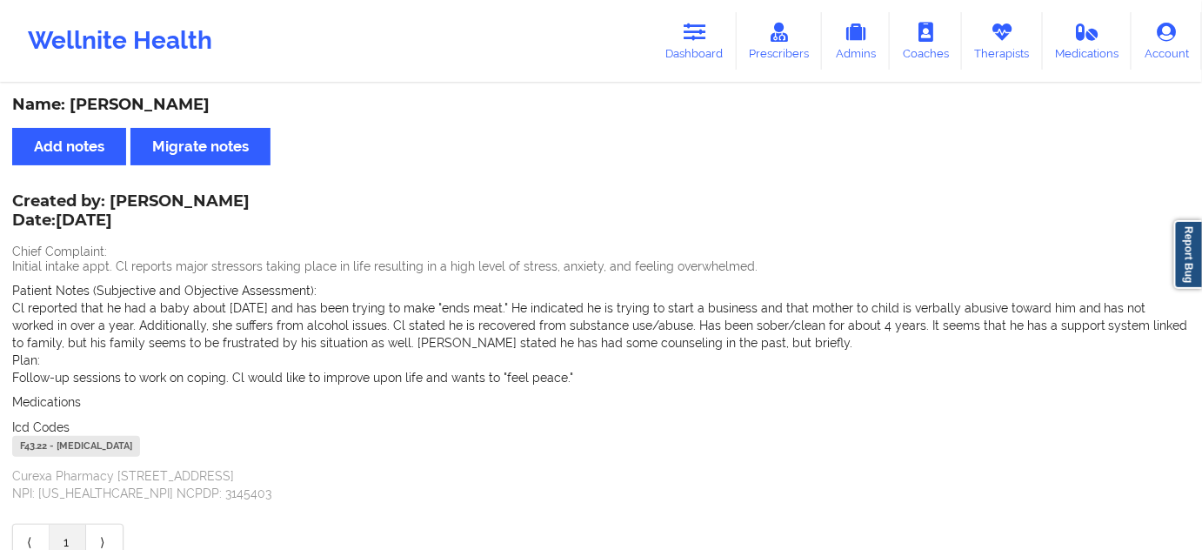
click at [39, 447] on div "F43.22 - [MEDICAL_DATA]" at bounding box center [76, 446] width 128 height 21
click at [698, 43] on link "Dashboard" at bounding box center [694, 40] width 83 height 57
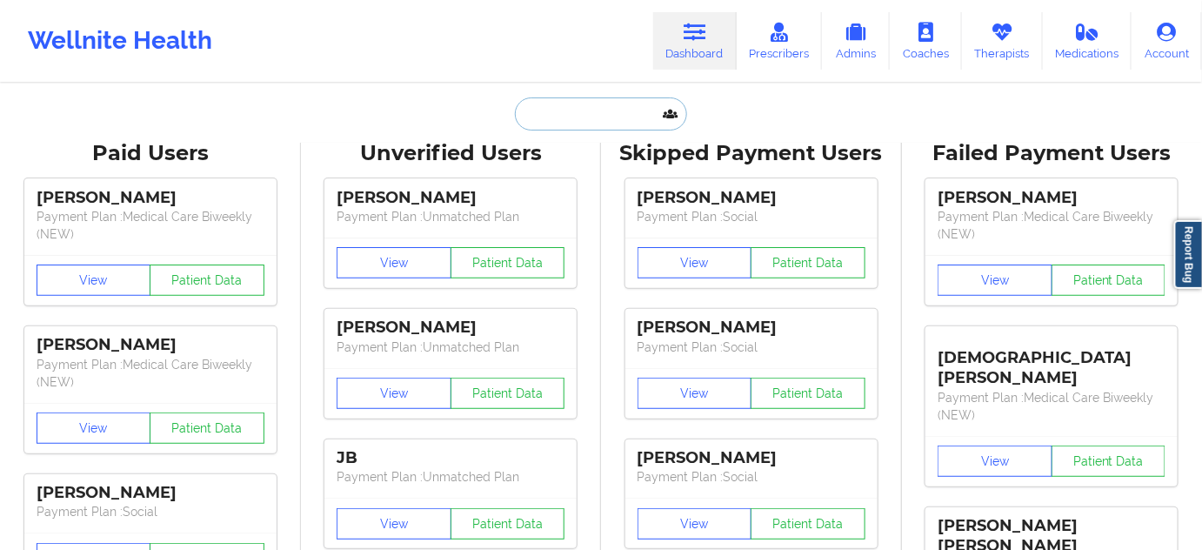
click at [584, 102] on input "text" at bounding box center [601, 113] width 172 height 33
paste input "[EMAIL_ADDRESS][DOMAIN_NAME]"
type input "[EMAIL_ADDRESS][DOMAIN_NAME]"
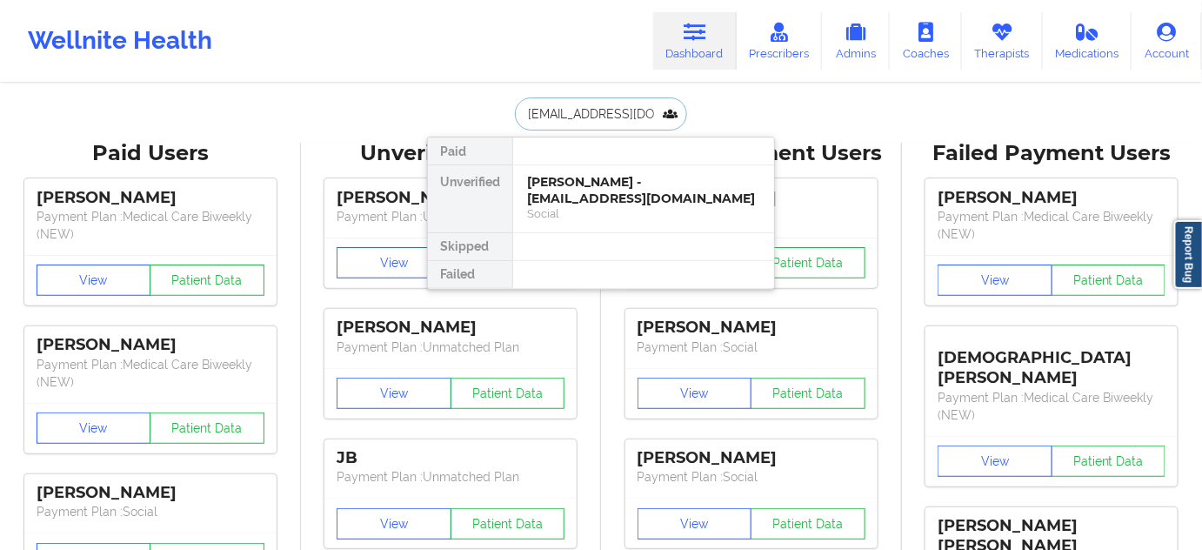
click at [567, 190] on div "[PERSON_NAME] - [EMAIL_ADDRESS][DOMAIN_NAME]" at bounding box center [643, 190] width 233 height 32
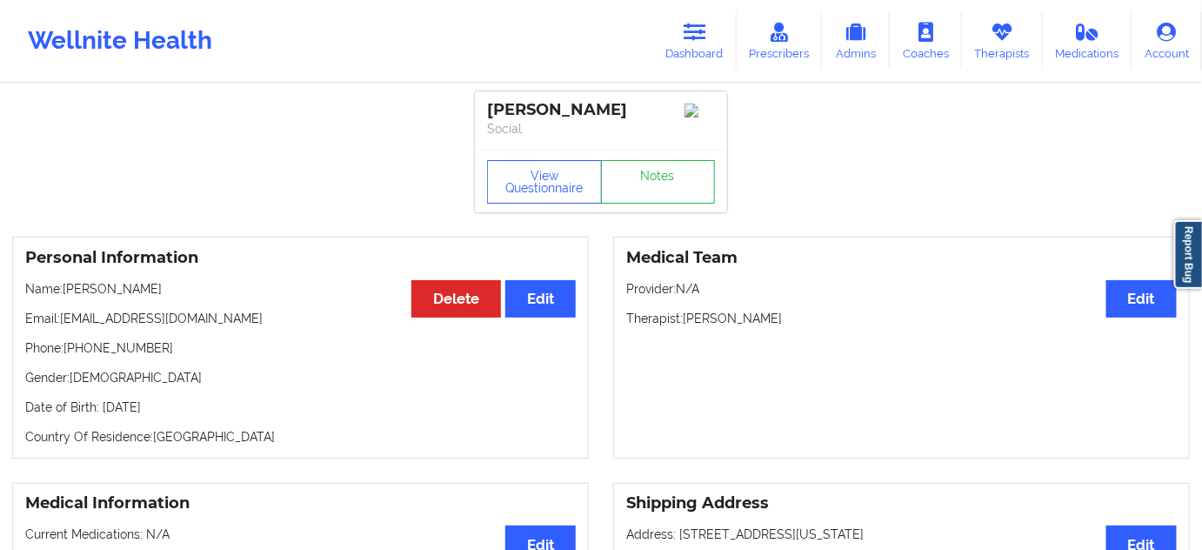
drag, startPoint x: 611, startPoint y: 117, endPoint x: 473, endPoint y: 94, distance: 139.3
click at [671, 199] on link "Notes" at bounding box center [658, 181] width 115 height 43
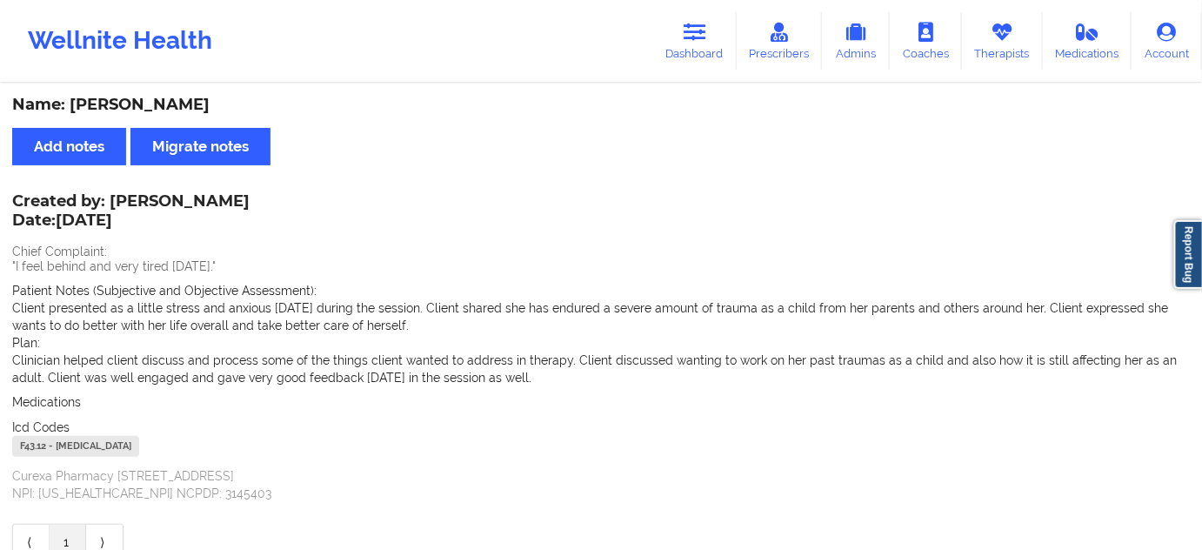
click at [37, 447] on div "F43.12 - [MEDICAL_DATA]" at bounding box center [75, 446] width 127 height 21
click at [715, 41] on link "Dashboard" at bounding box center [694, 40] width 83 height 57
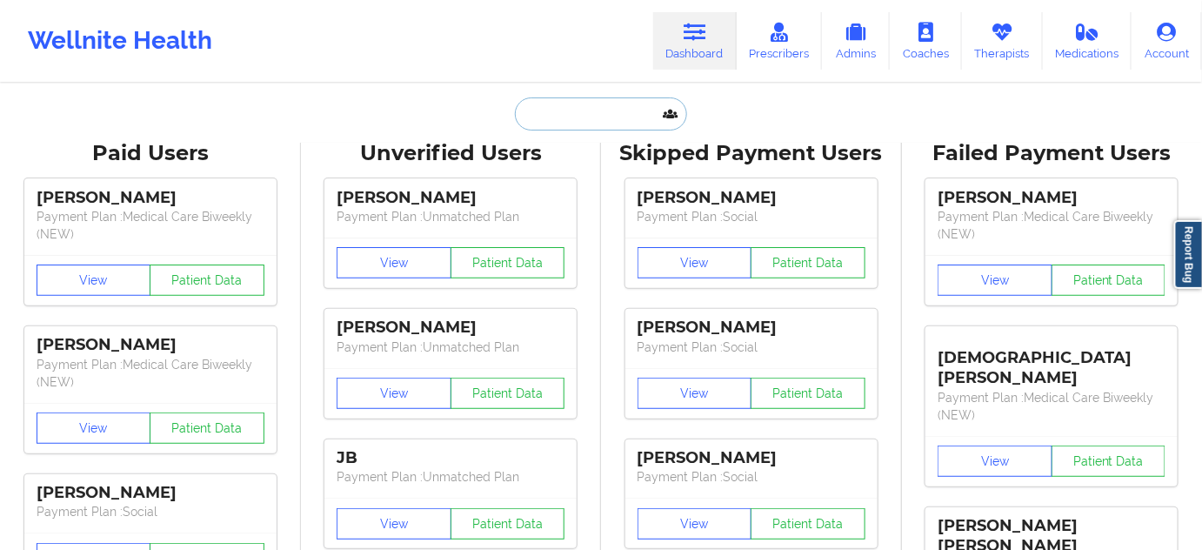
click at [596, 117] on input "text" at bounding box center [601, 113] width 172 height 33
paste input "[EMAIL_ADDRESS][DOMAIN_NAME]"
type input "[EMAIL_ADDRESS][DOMAIN_NAME]"
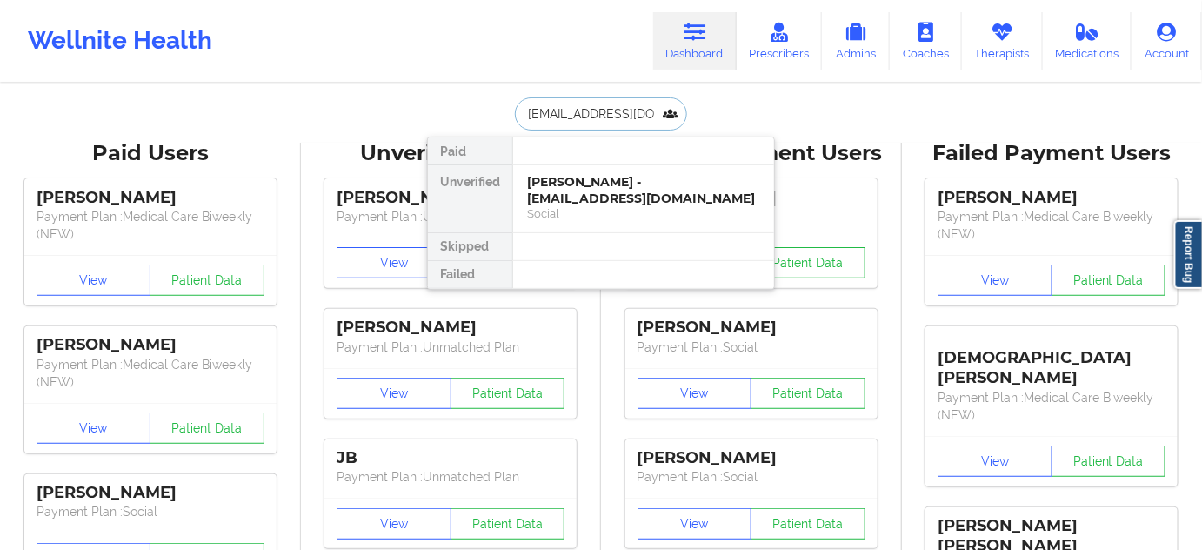
click at [599, 191] on div "[PERSON_NAME] - [EMAIL_ADDRESS][DOMAIN_NAME]" at bounding box center [643, 190] width 233 height 32
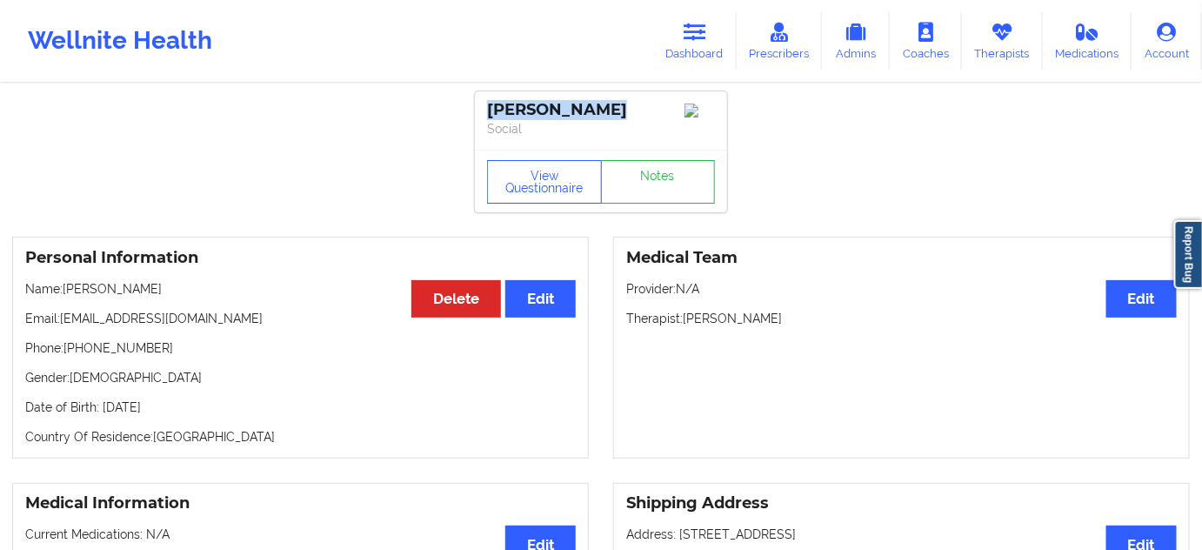
drag, startPoint x: 609, startPoint y: 107, endPoint x: 468, endPoint y: 99, distance: 141.1
click at [668, 202] on link "Notes" at bounding box center [658, 181] width 115 height 43
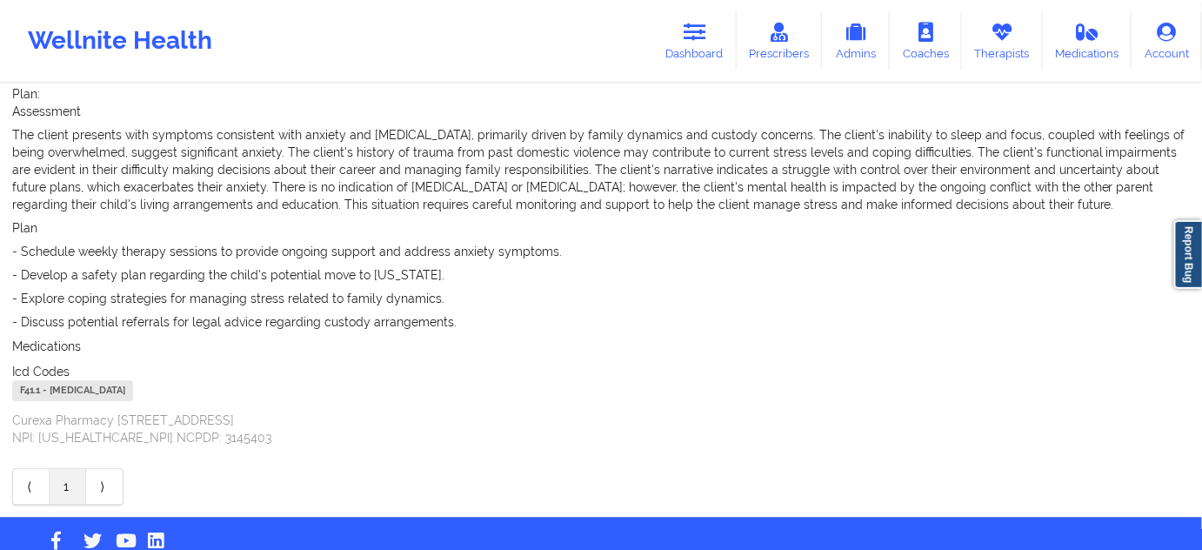
scroll to position [1278, 0]
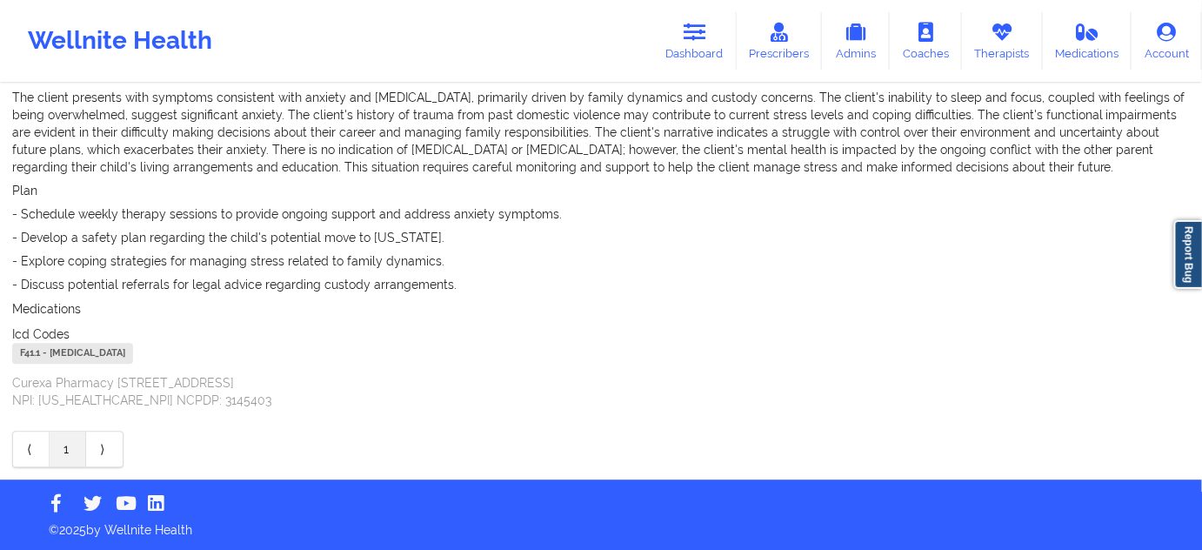
click at [32, 358] on div "F41.1 - [MEDICAL_DATA]" at bounding box center [72, 353] width 121 height 21
click at [682, 50] on link "Dashboard" at bounding box center [694, 40] width 83 height 57
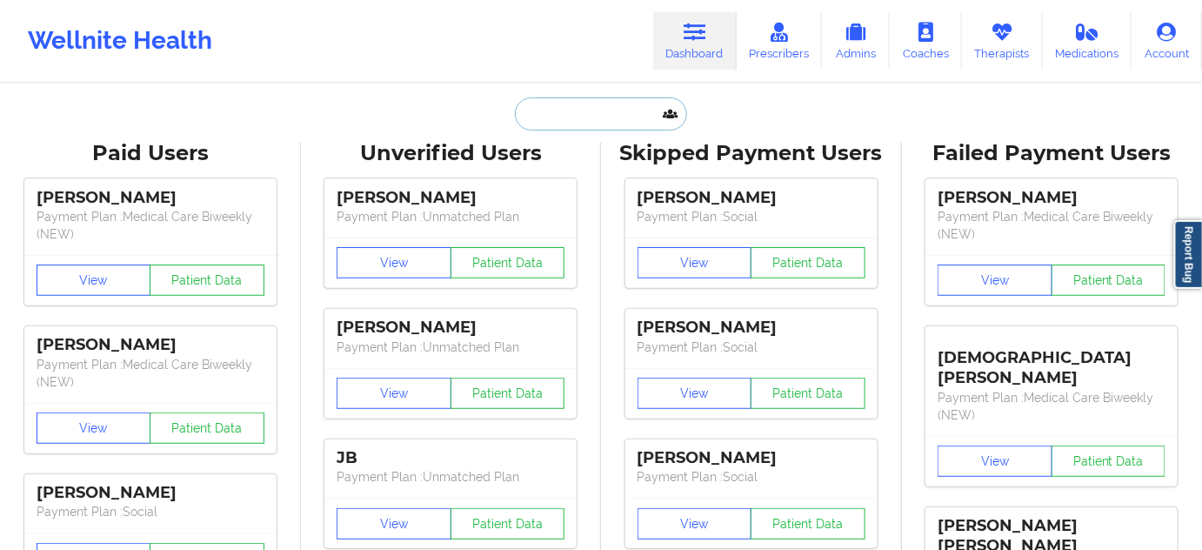
click at [582, 118] on input "text" at bounding box center [601, 113] width 172 height 33
paste input "[EMAIL_ADDRESS][DOMAIN_NAME]"
type input "[EMAIL_ADDRESS][DOMAIN_NAME]"
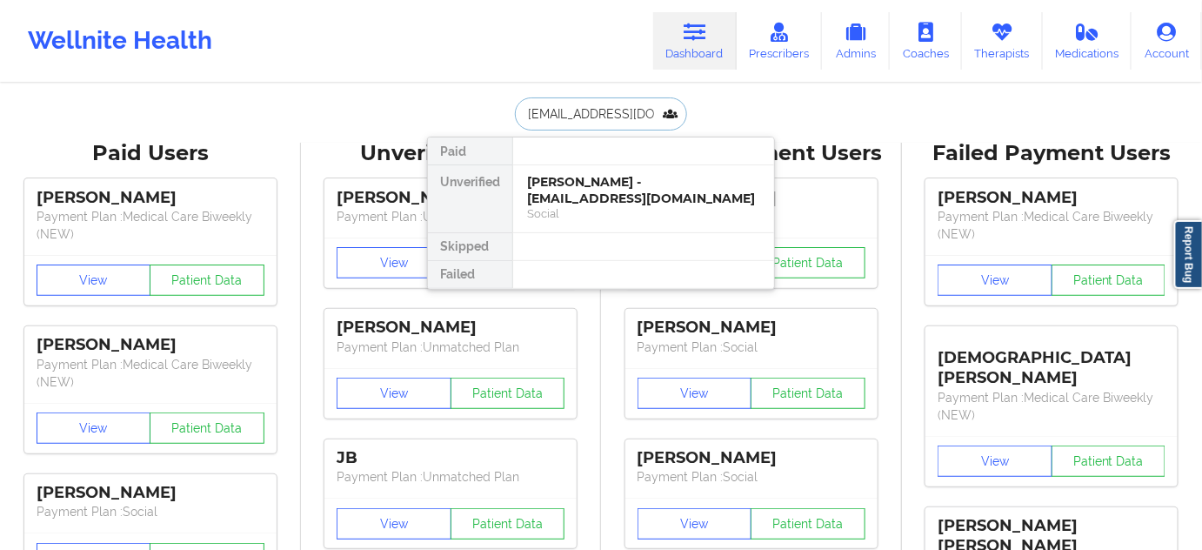
click at [561, 206] on div "Social" at bounding box center [643, 213] width 233 height 15
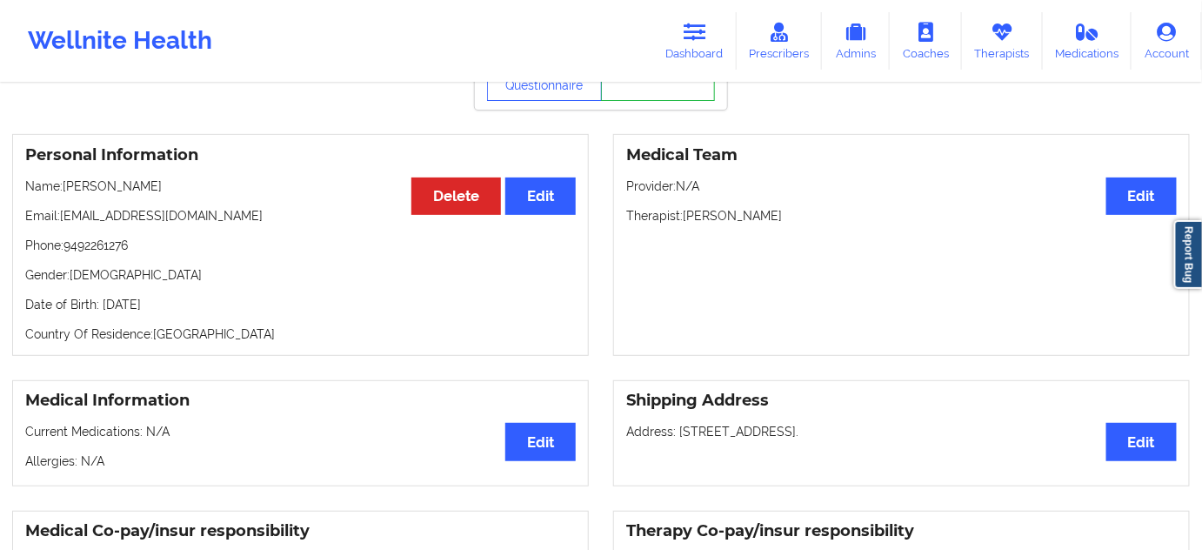
scroll to position [105, 0]
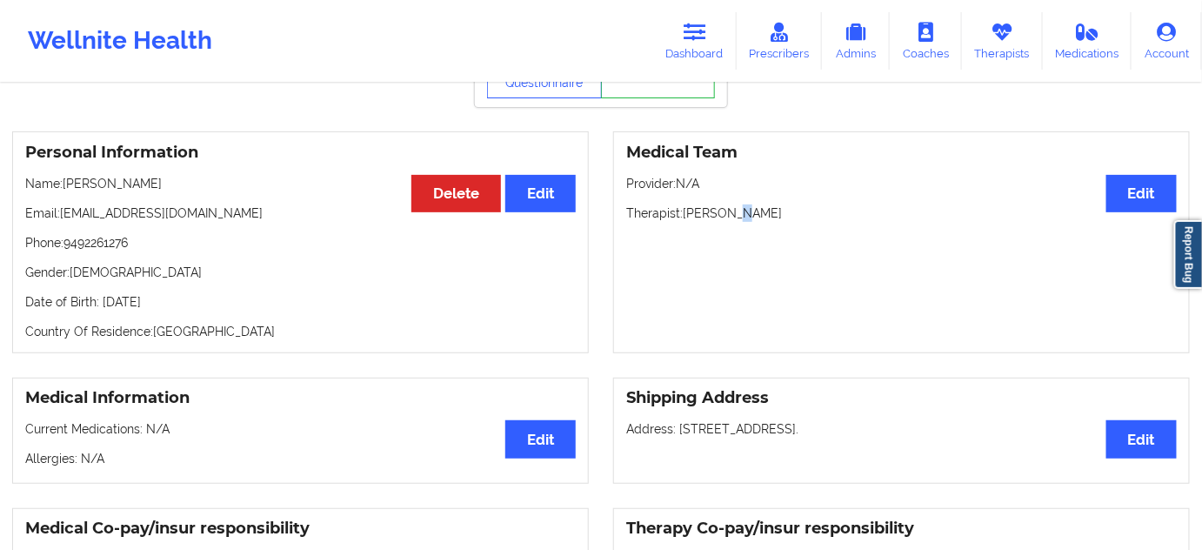
click at [735, 222] on p "Therapist: [PERSON_NAME]" at bounding box center [901, 212] width 551 height 17
click at [737, 221] on p "Therapist: [PERSON_NAME]" at bounding box center [901, 212] width 551 height 17
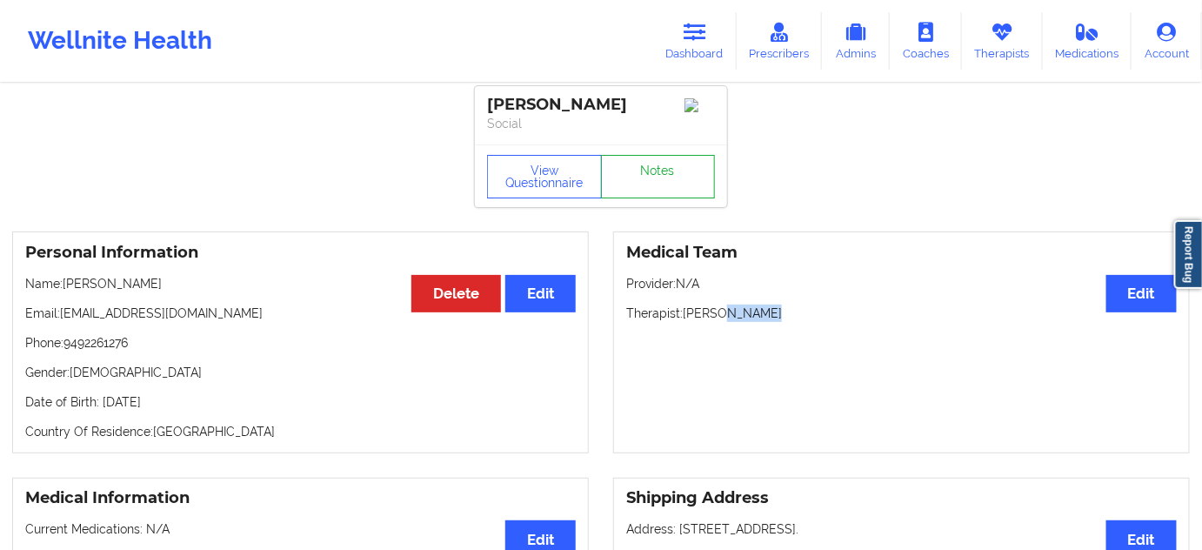
scroll to position [0, 0]
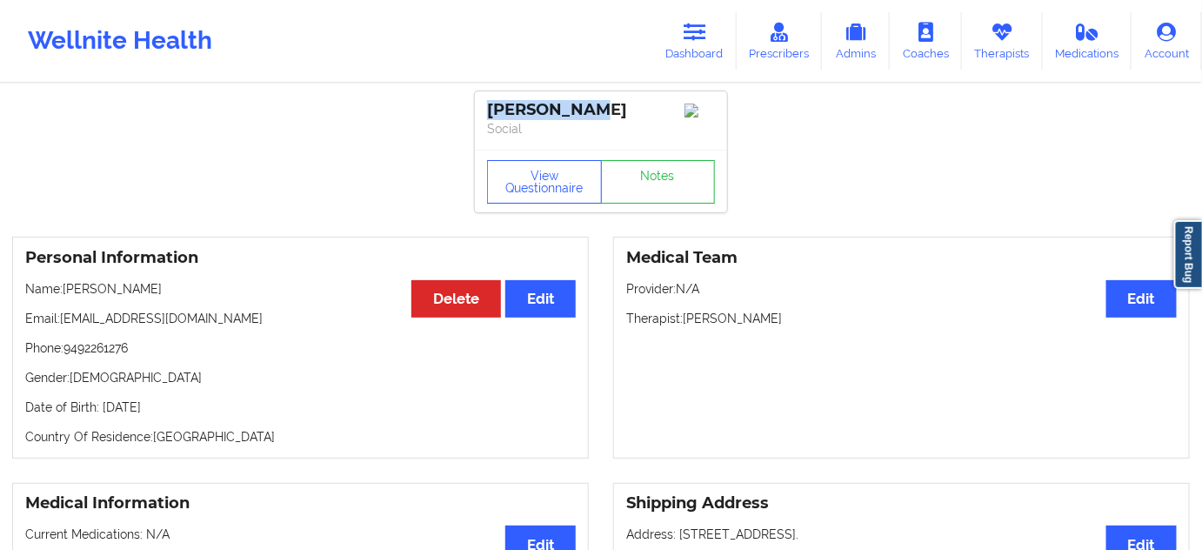
drag, startPoint x: 492, startPoint y: 98, endPoint x: 455, endPoint y: 92, distance: 37.9
click at [679, 188] on link "Notes" at bounding box center [658, 181] width 115 height 43
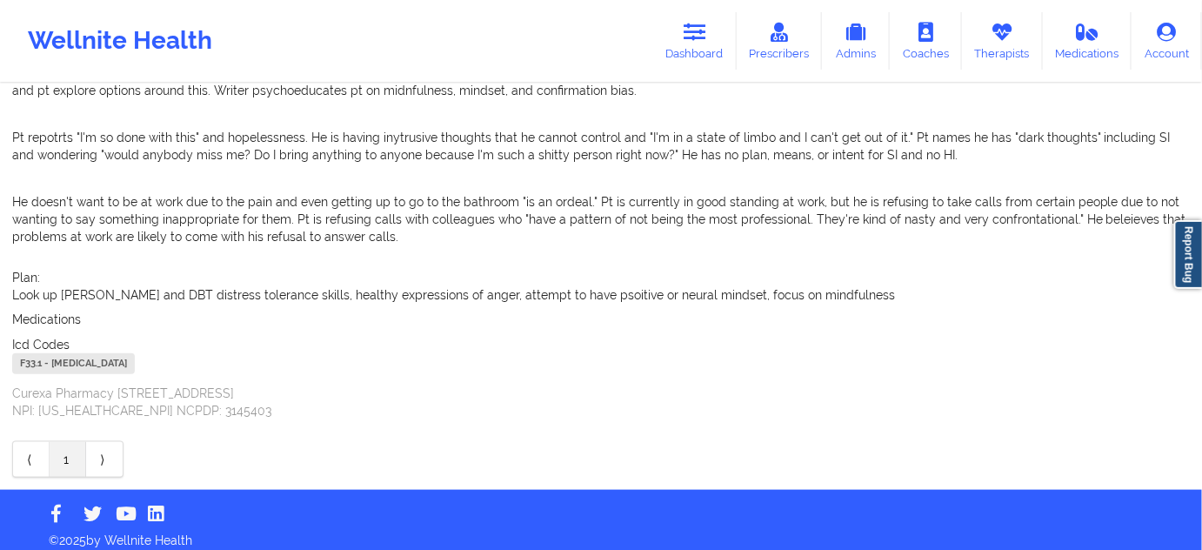
scroll to position [432, 0]
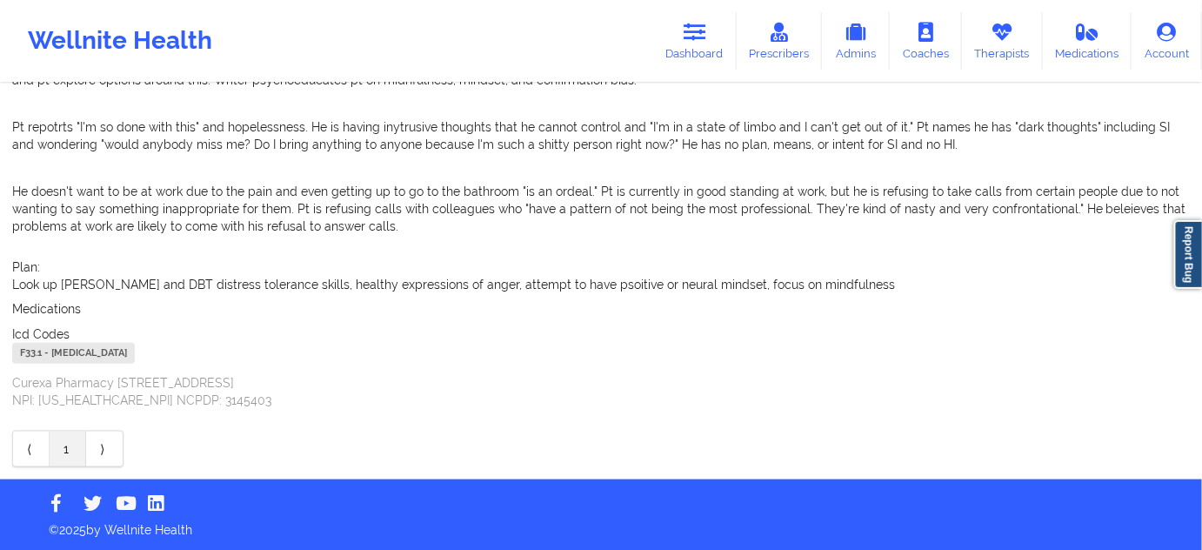
click at [28, 356] on div "F33.1 - [MEDICAL_DATA]" at bounding box center [73, 353] width 123 height 21
click at [696, 27] on icon at bounding box center [695, 32] width 23 height 19
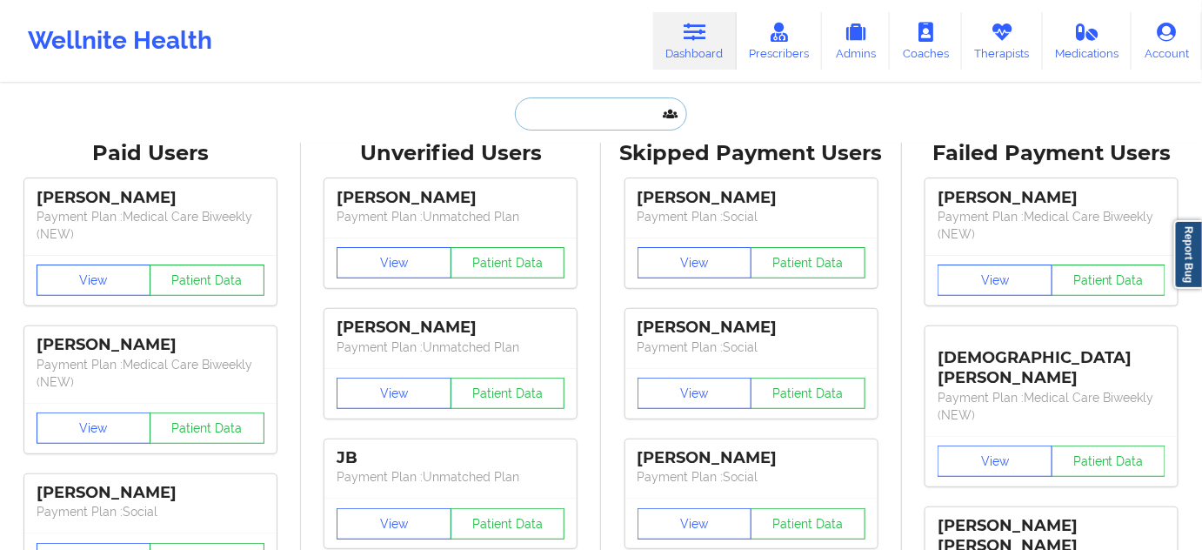
click at [576, 117] on input "text" at bounding box center [601, 113] width 172 height 33
paste input "[PERSON_NAME][EMAIL_ADDRESS][DOMAIN_NAME]"
type input "[PERSON_NAME][EMAIL_ADDRESS][DOMAIN_NAME]"
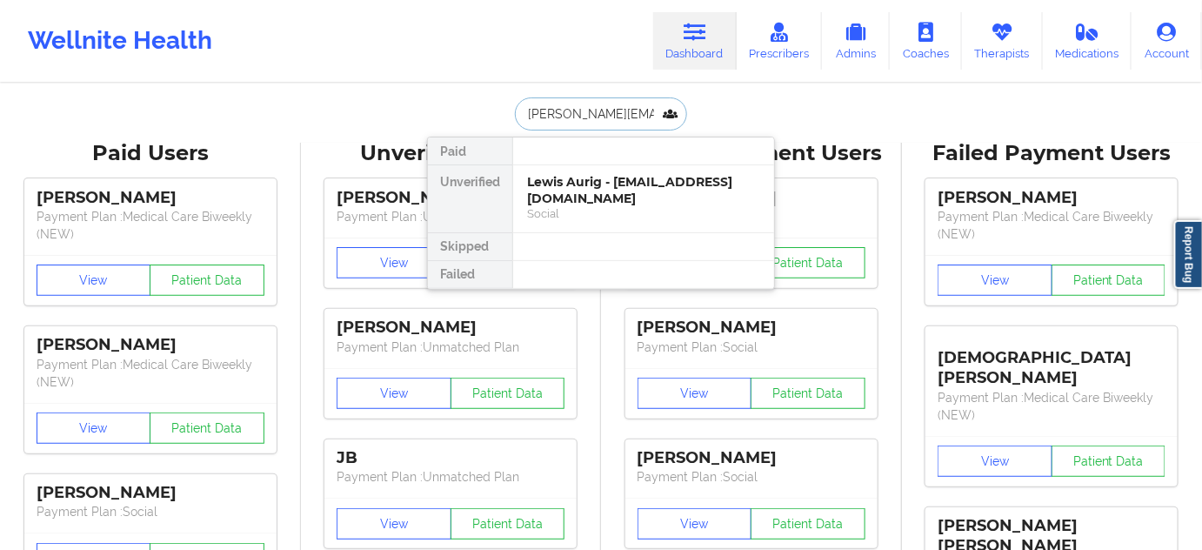
click at [576, 206] on div "Social" at bounding box center [643, 213] width 233 height 15
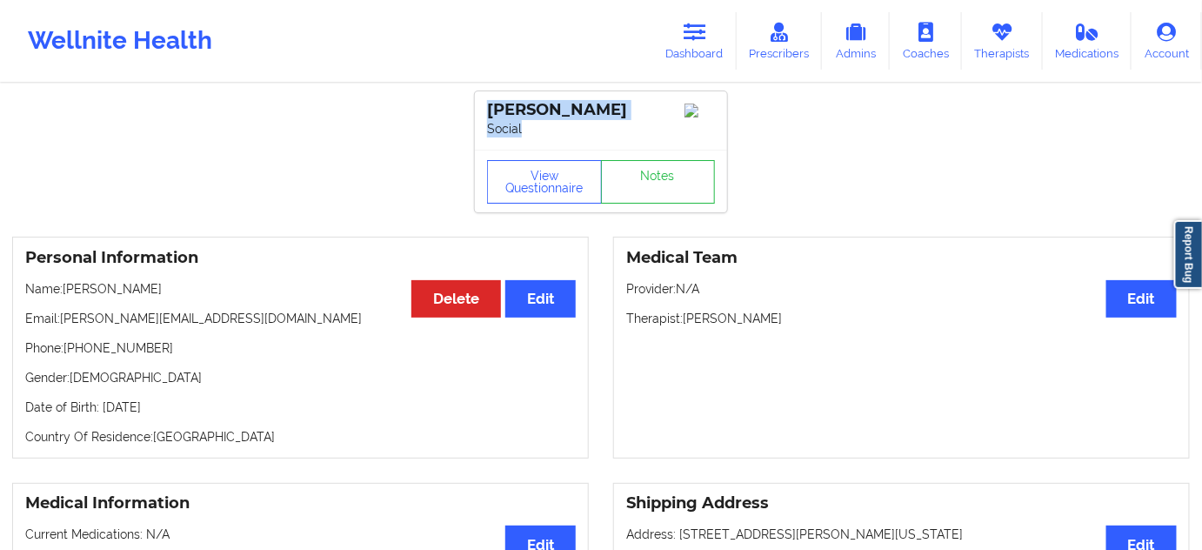
drag, startPoint x: 584, startPoint y: 122, endPoint x: 471, endPoint y: 104, distance: 115.3
click at [568, 124] on p "Social" at bounding box center [601, 128] width 228 height 17
drag, startPoint x: 593, startPoint y: 113, endPoint x: 482, endPoint y: 104, distance: 111.7
click at [482, 104] on div "[PERSON_NAME] Social" at bounding box center [601, 120] width 252 height 58
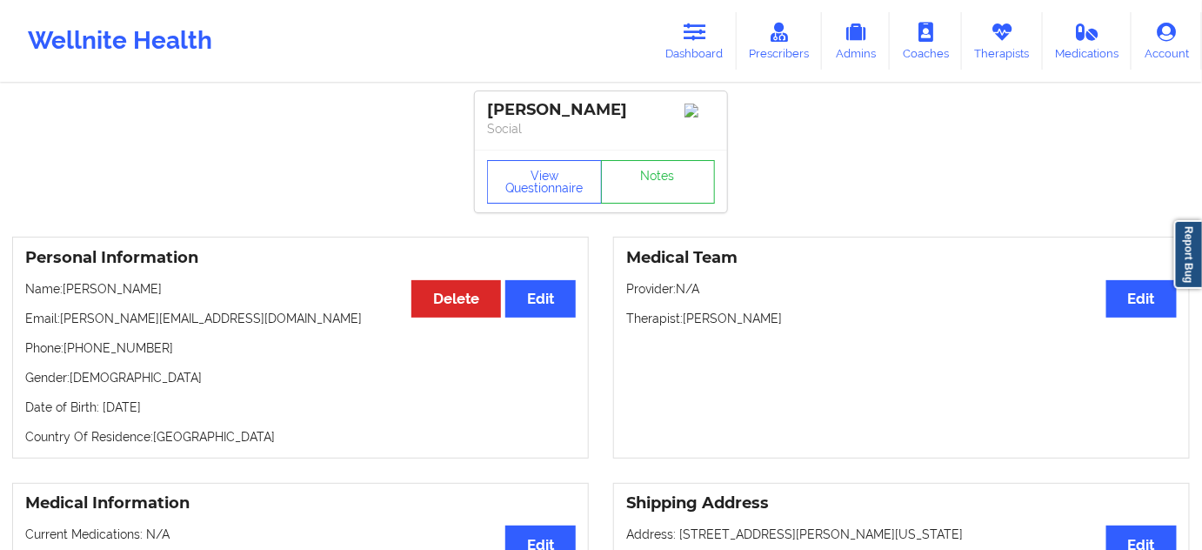
click at [704, 319] on p "Therapist: [PERSON_NAME]" at bounding box center [901, 318] width 551 height 17
click at [739, 322] on p "Therapist: [PERSON_NAME]" at bounding box center [901, 318] width 551 height 17
click at [556, 191] on button "View Questionnaire" at bounding box center [544, 181] width 115 height 43
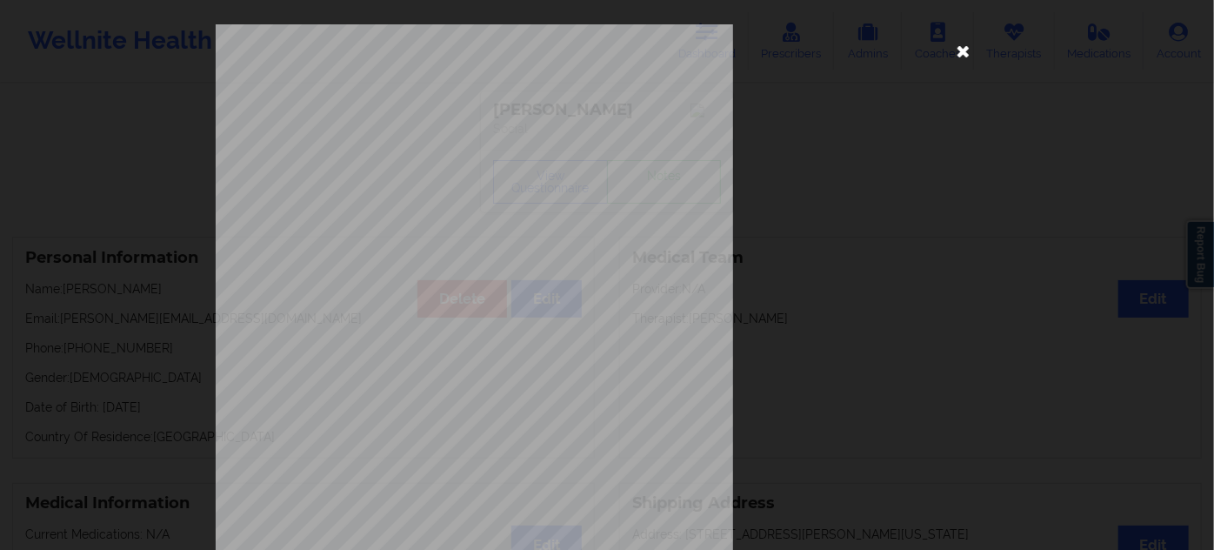
click at [958, 50] on icon at bounding box center [964, 51] width 28 height 28
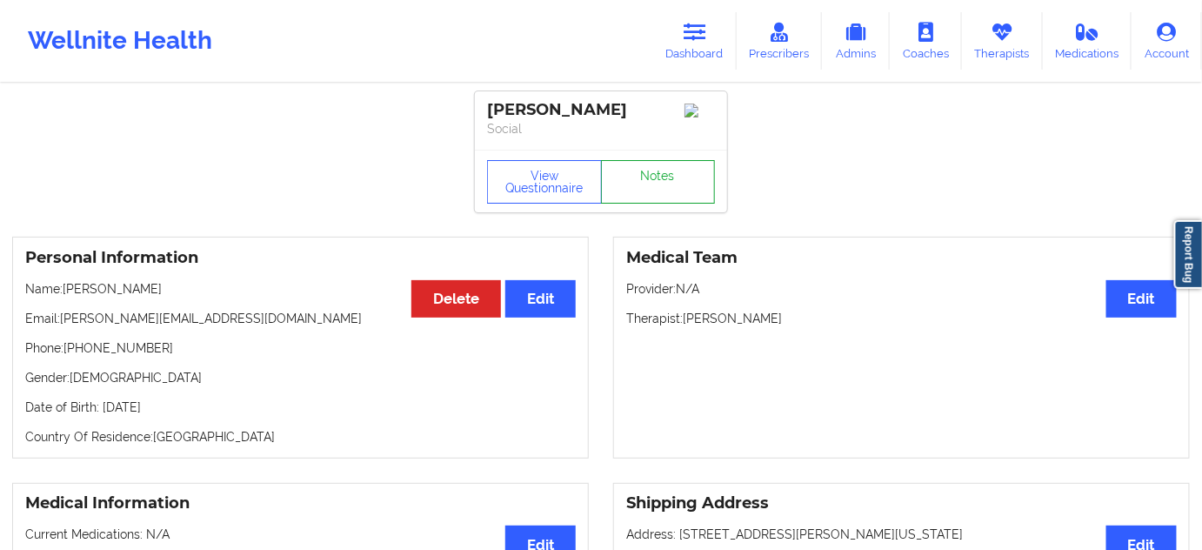
click at [698, 182] on link "Notes" at bounding box center [658, 181] width 115 height 43
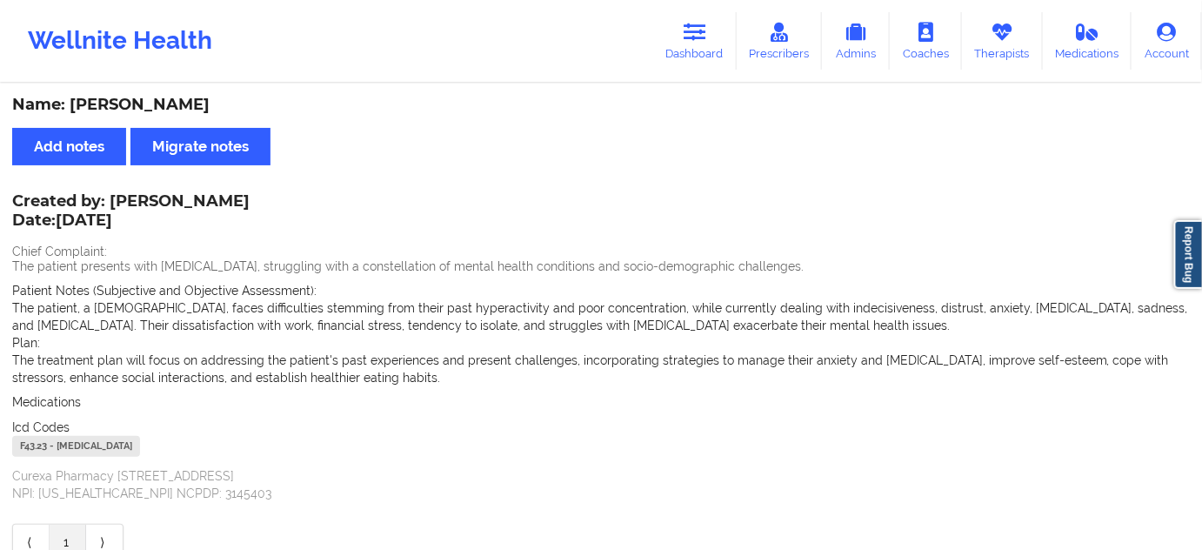
click at [28, 438] on div "F43.23 - [MEDICAL_DATA]" at bounding box center [76, 446] width 128 height 21
click at [692, 59] on link "Dashboard" at bounding box center [694, 40] width 83 height 57
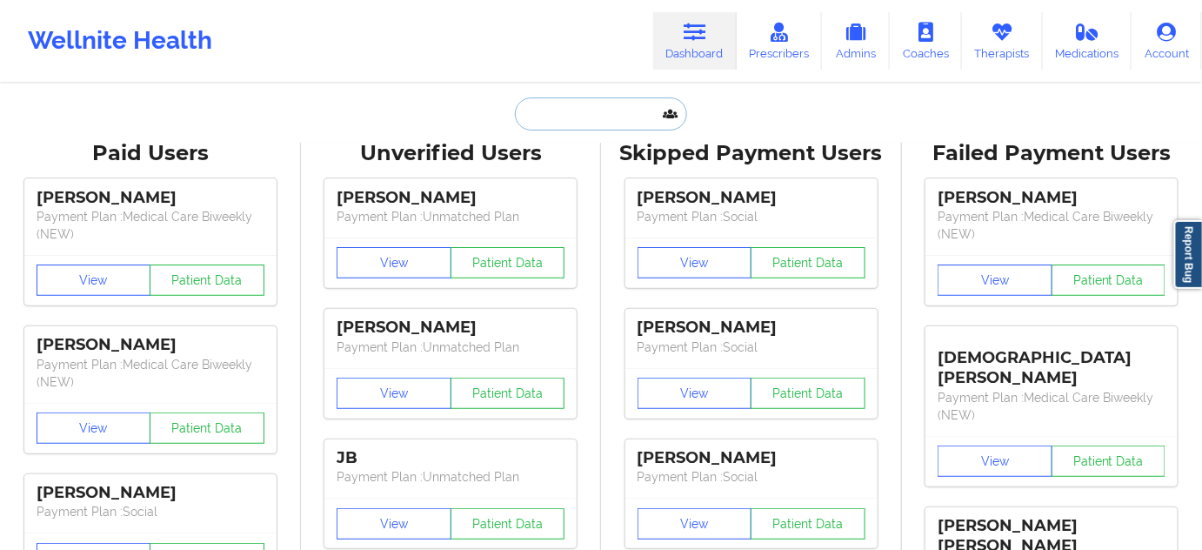
click at [622, 113] on input "text" at bounding box center [601, 113] width 172 height 33
paste input "[EMAIL_ADDRESS][DOMAIN_NAME]"
type input "[EMAIL_ADDRESS][DOMAIN_NAME]"
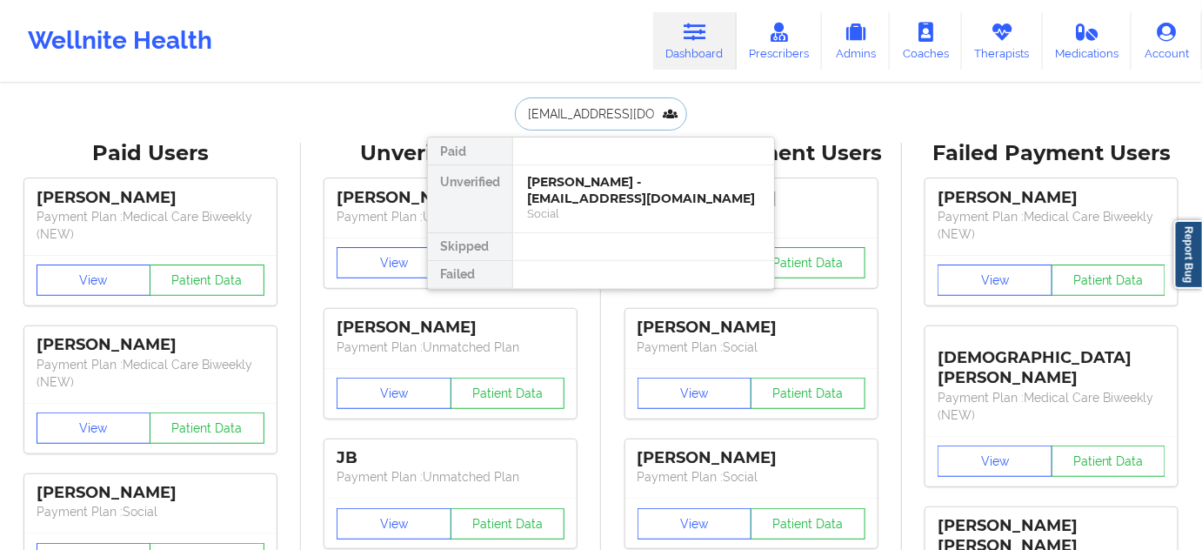
click at [571, 184] on div "[PERSON_NAME] - [EMAIL_ADDRESS][DOMAIN_NAME]" at bounding box center [643, 190] width 233 height 32
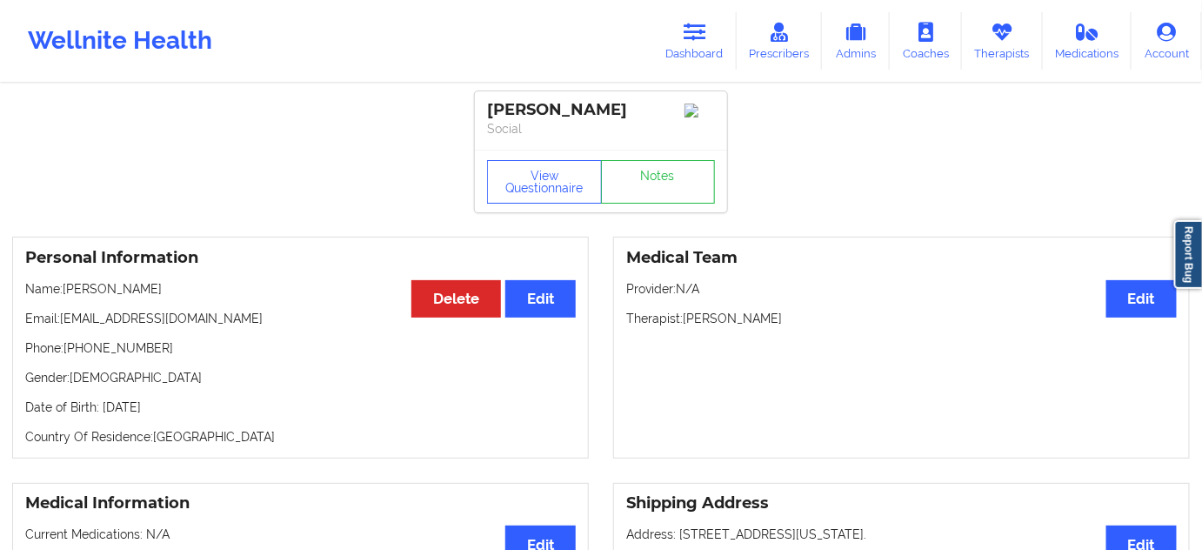
drag, startPoint x: 634, startPoint y: 117, endPoint x: 475, endPoint y: 105, distance: 159.6
click at [475, 105] on div "[PERSON_NAME] Social" at bounding box center [601, 120] width 252 height 58
click at [539, 188] on button "View Questionnaire" at bounding box center [544, 181] width 115 height 43
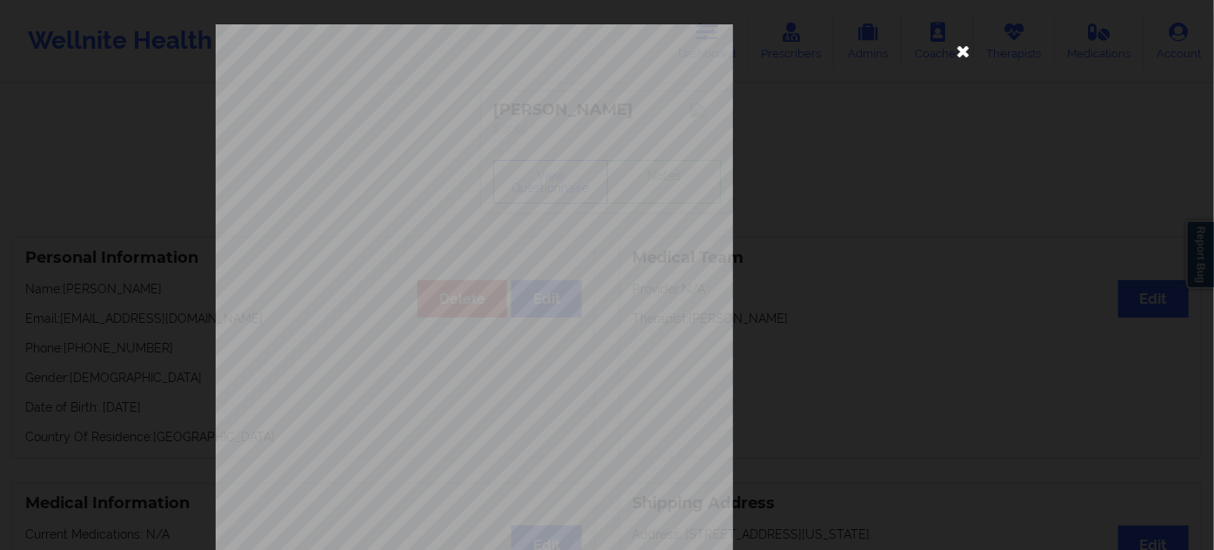
click at [955, 52] on icon at bounding box center [964, 51] width 28 height 28
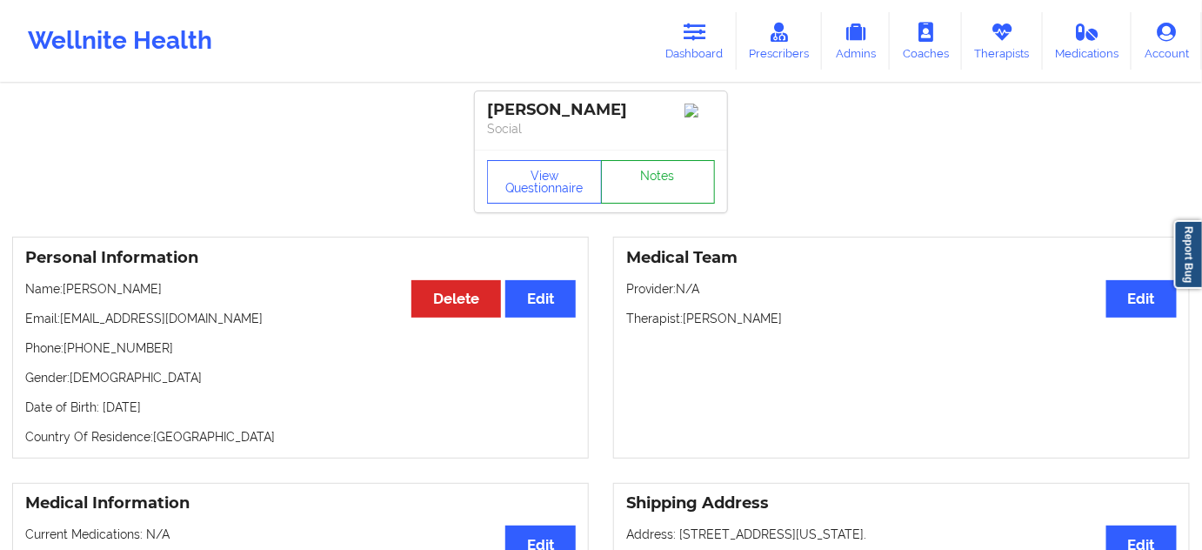
click at [675, 186] on link "Notes" at bounding box center [658, 181] width 115 height 43
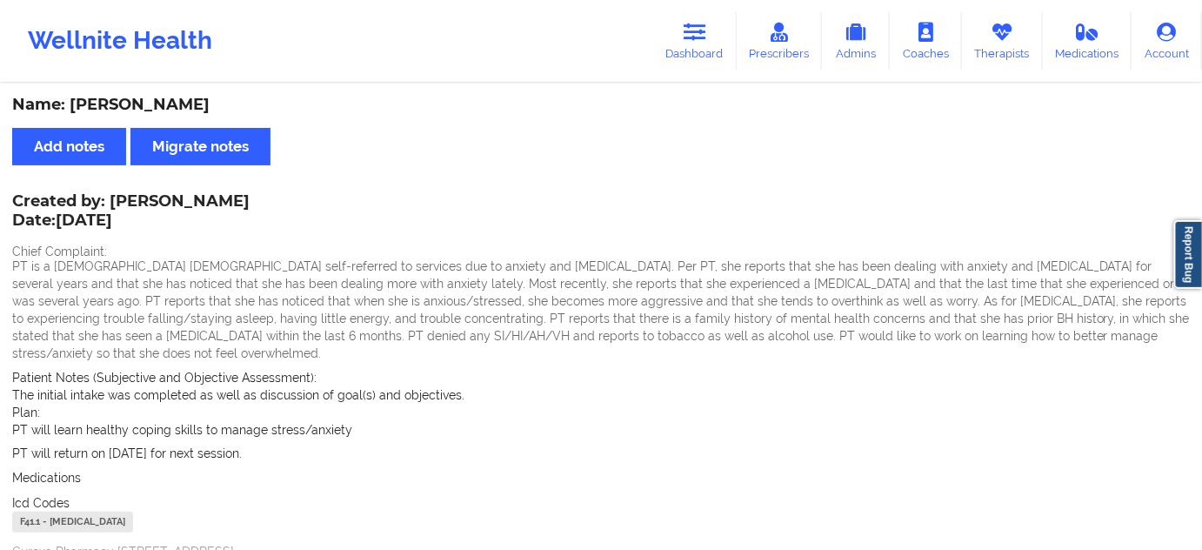
click at [35, 511] on div "F41.1 - [MEDICAL_DATA]" at bounding box center [72, 521] width 121 height 21
click at [693, 48] on link "Dashboard" at bounding box center [694, 40] width 83 height 57
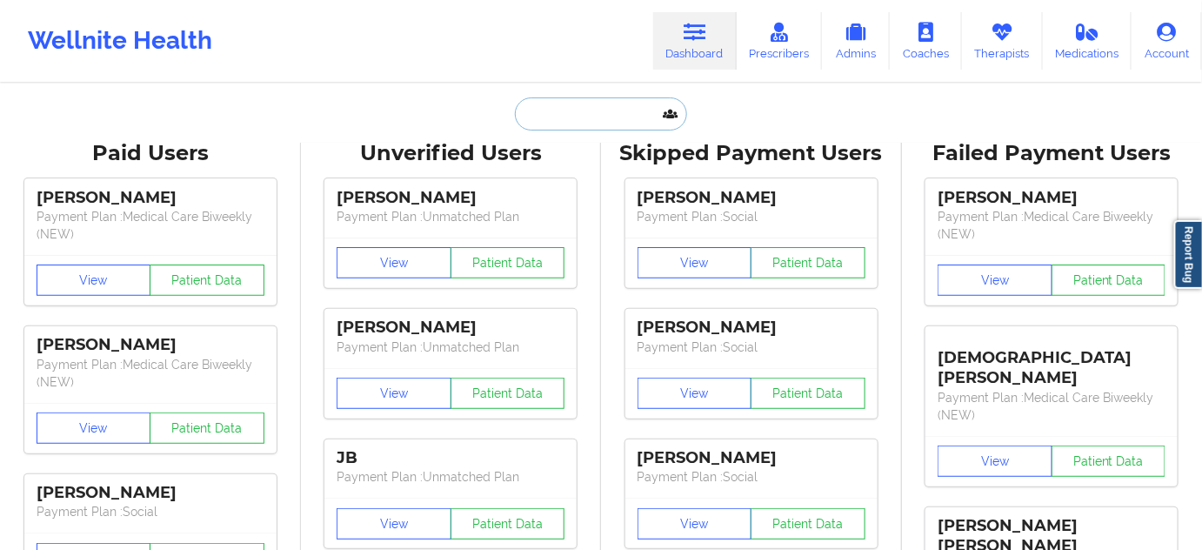
click at [556, 113] on input "text" at bounding box center [601, 113] width 172 height 33
type input "[EMAIL_ADDRESS][DOMAIN_NAME]"
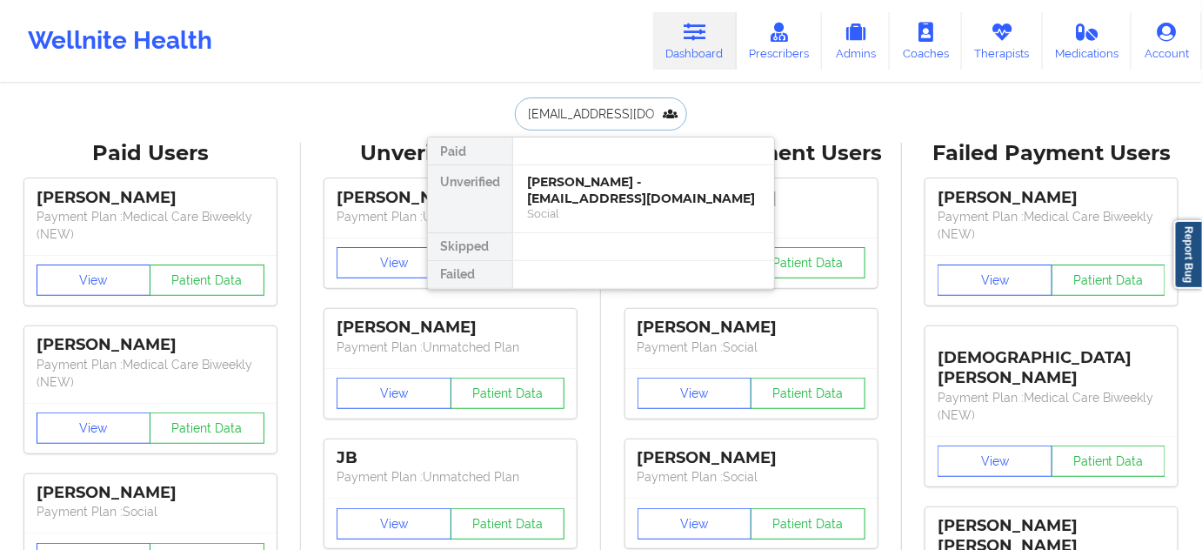
click at [568, 185] on div "[PERSON_NAME] - [EMAIL_ADDRESS][DOMAIN_NAME]" at bounding box center [643, 190] width 233 height 32
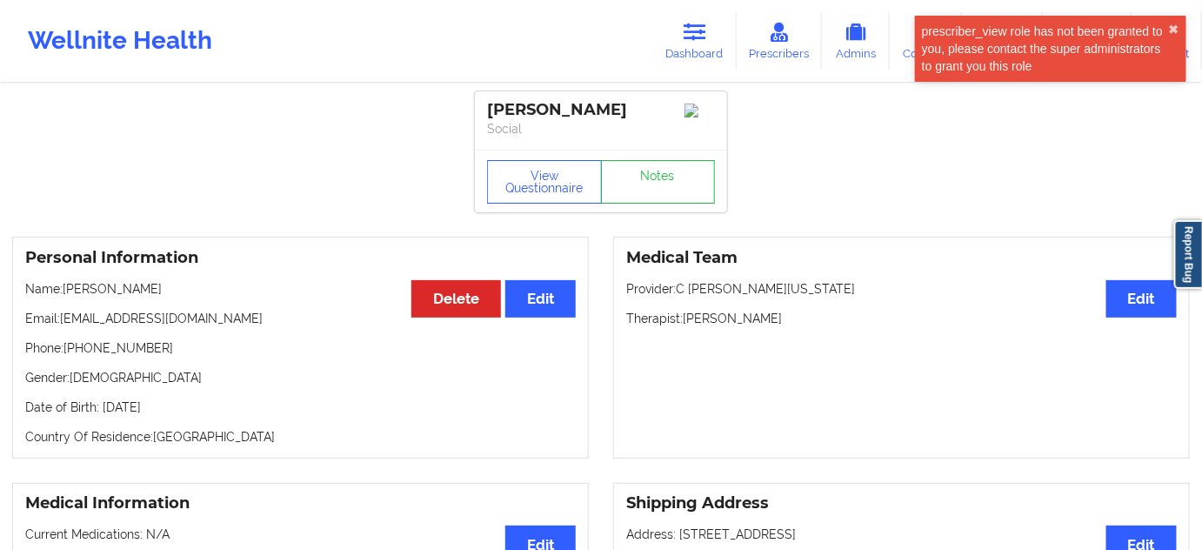
drag, startPoint x: 629, startPoint y: 108, endPoint x: 473, endPoint y: 97, distance: 156.1
click at [686, 18] on link "Dashboard" at bounding box center [694, 40] width 83 height 57
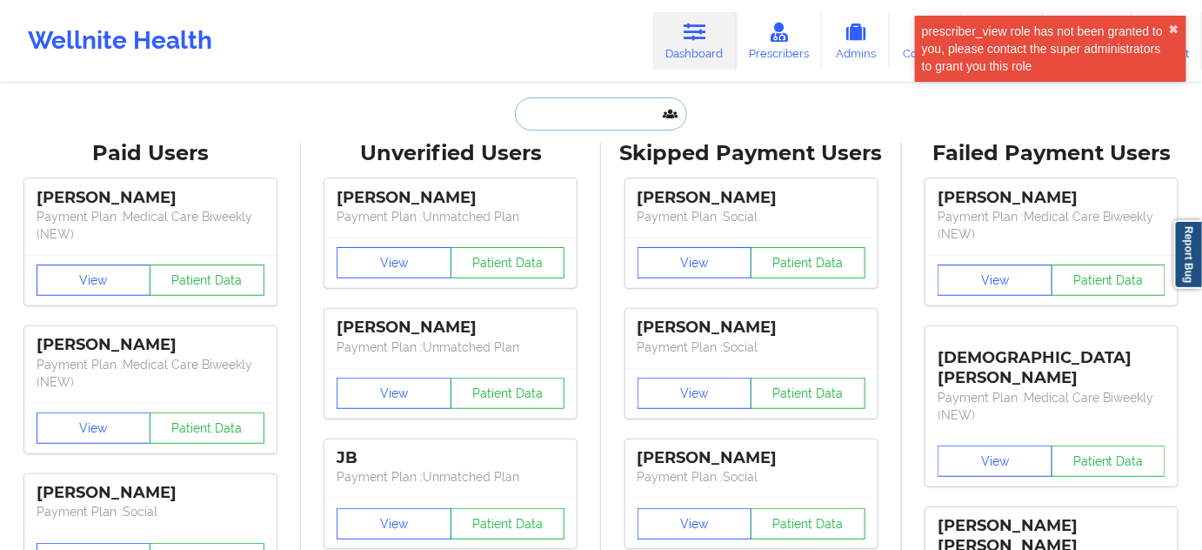
click at [571, 116] on input "text" at bounding box center [601, 113] width 172 height 33
paste input "[EMAIL_ADDRESS][DOMAIN_NAME]"
type input "[EMAIL_ADDRESS][DOMAIN_NAME]"
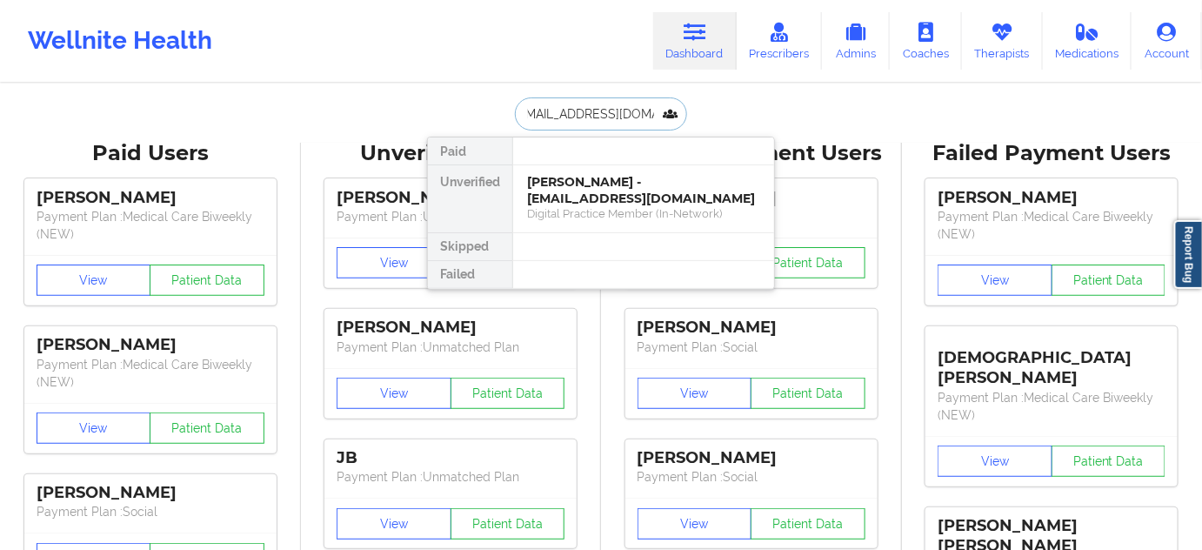
click at [557, 192] on div "[PERSON_NAME] - [EMAIL_ADDRESS][DOMAIN_NAME]" at bounding box center [643, 190] width 233 height 32
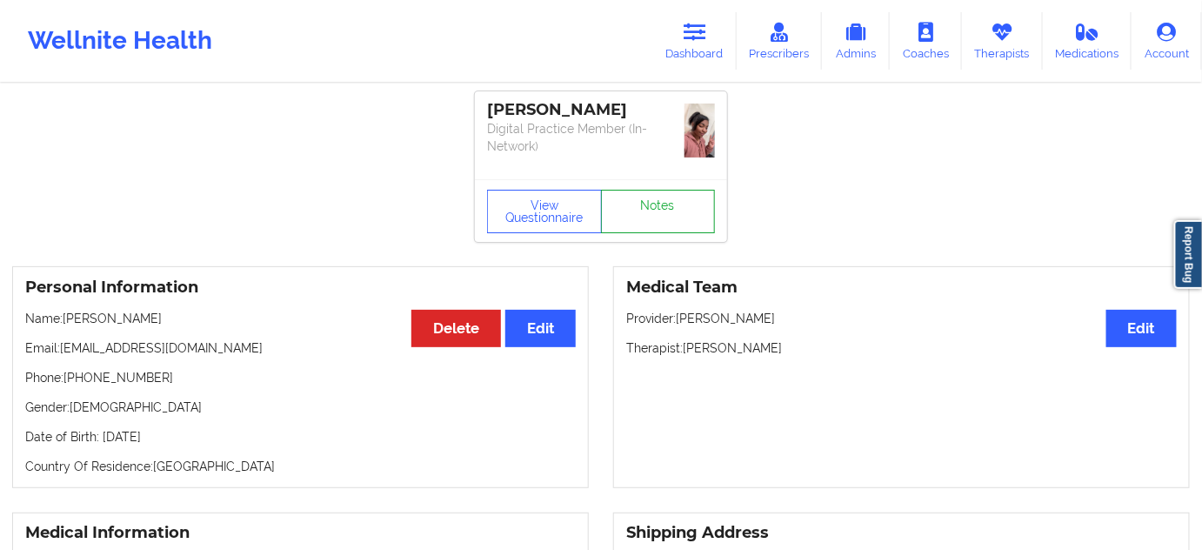
click at [658, 190] on link "Notes" at bounding box center [658, 211] width 115 height 43
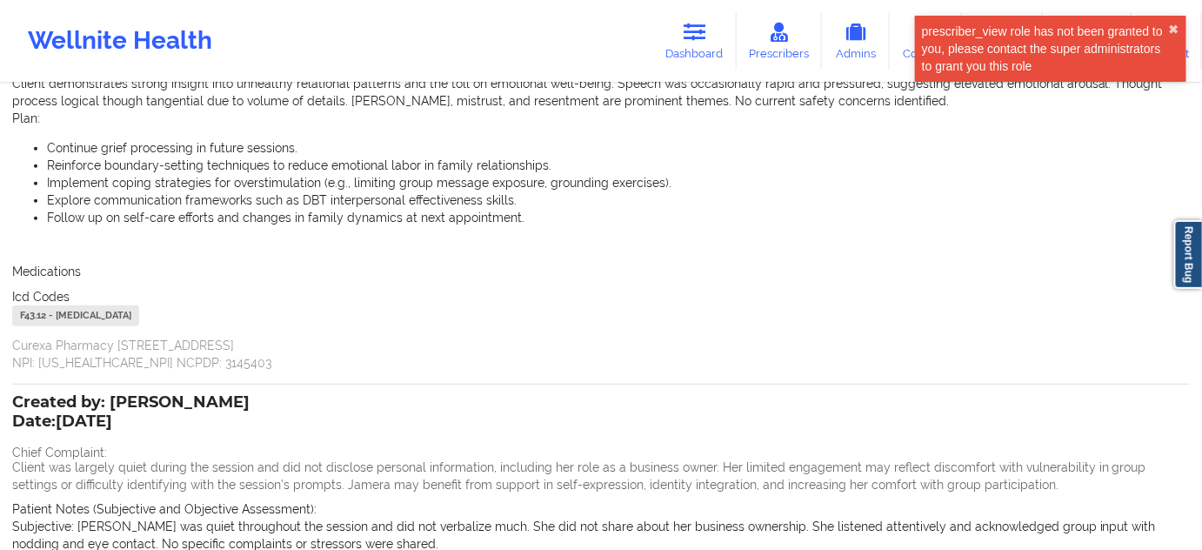
scroll to position [316, 0]
click at [32, 322] on div "F43.12 - [MEDICAL_DATA]" at bounding box center [75, 317] width 127 height 21
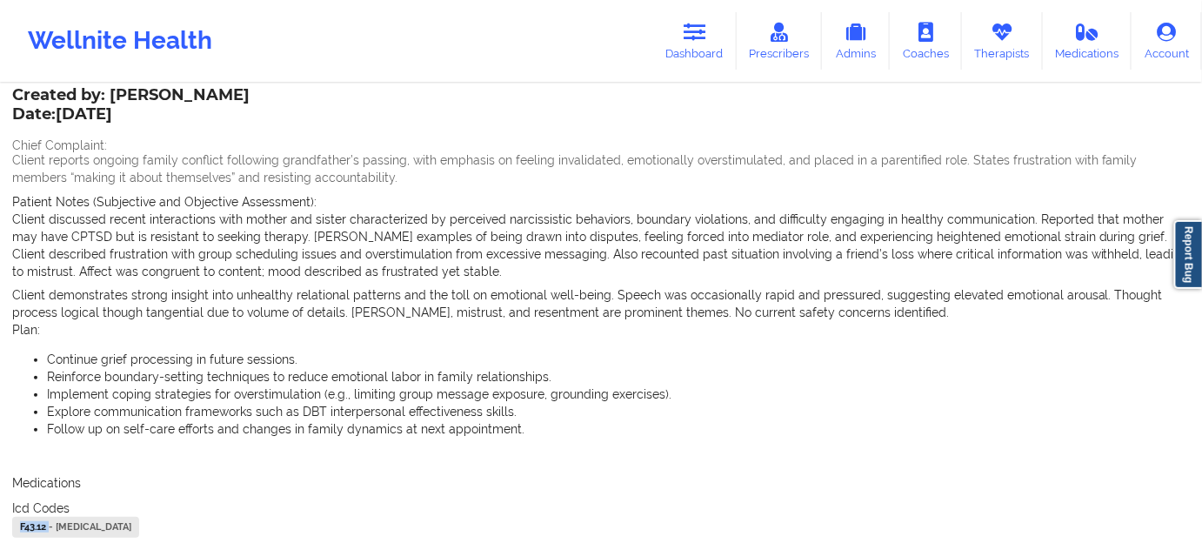
scroll to position [105, 0]
